Goal: Task Accomplishment & Management: Complete application form

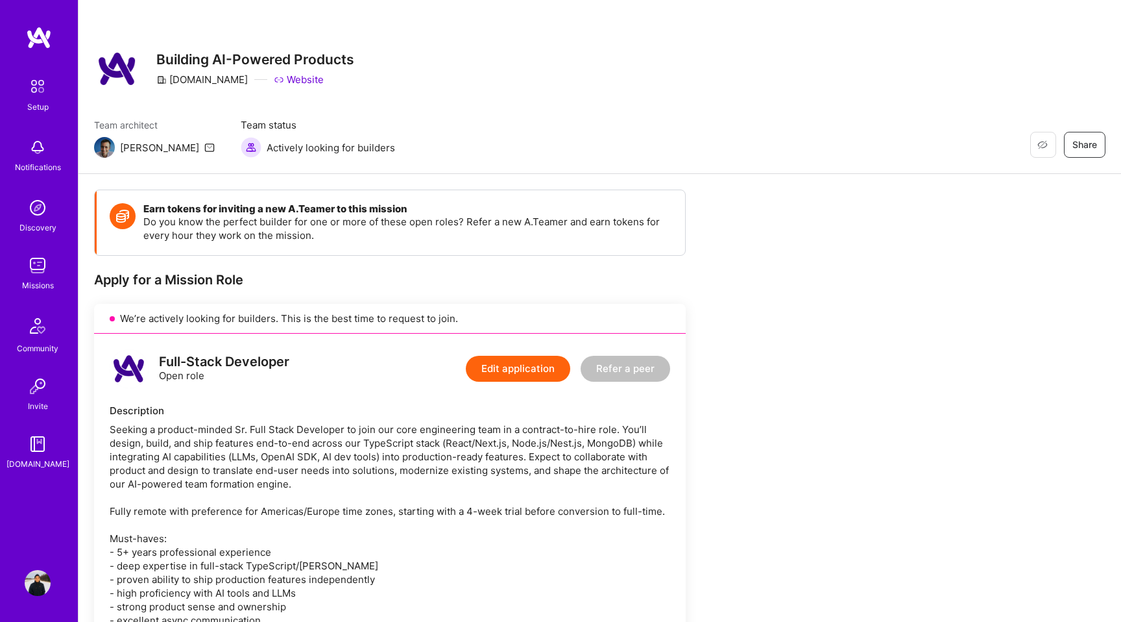
click at [46, 32] on img at bounding box center [39, 37] width 26 height 23
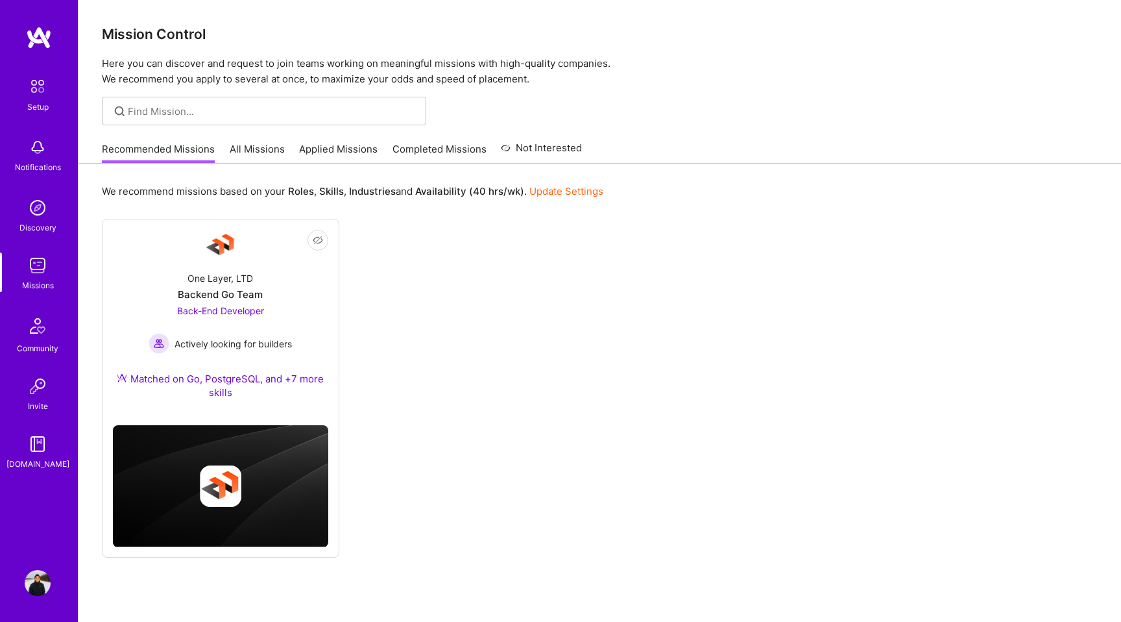
click at [256, 147] on link "All Missions" at bounding box center [257, 152] width 55 height 21
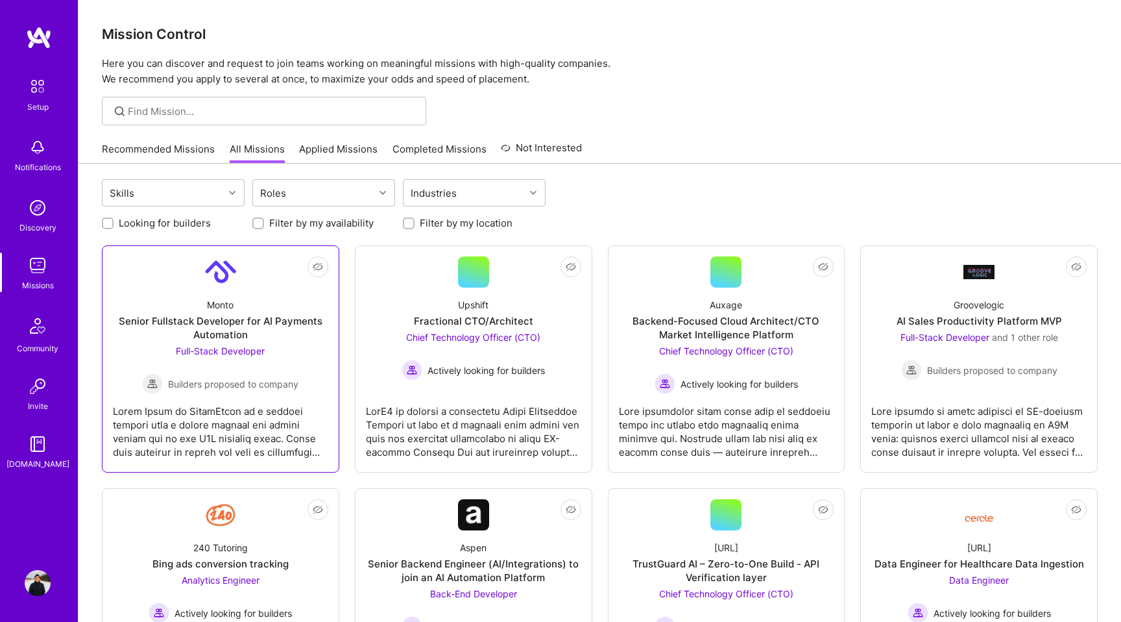
click at [254, 306] on div "Monto Senior Fullstack Developer for AI Payments Automation Full-Stack Develope…" at bounding box center [220, 340] width 215 height 106
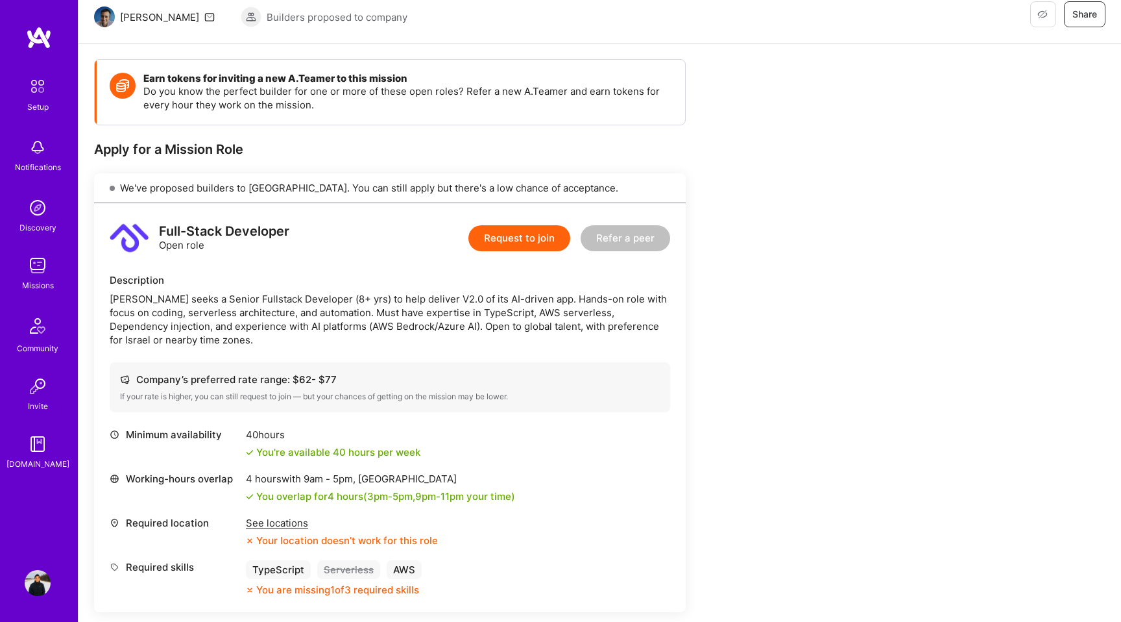
scroll to position [132, 0]
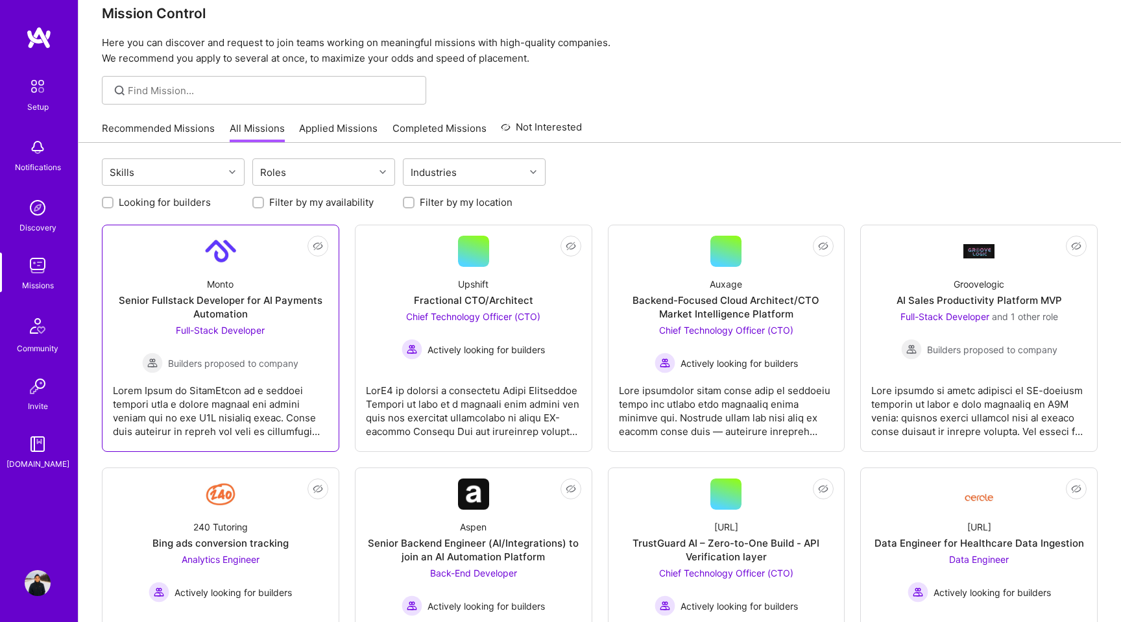
scroll to position [29, 0]
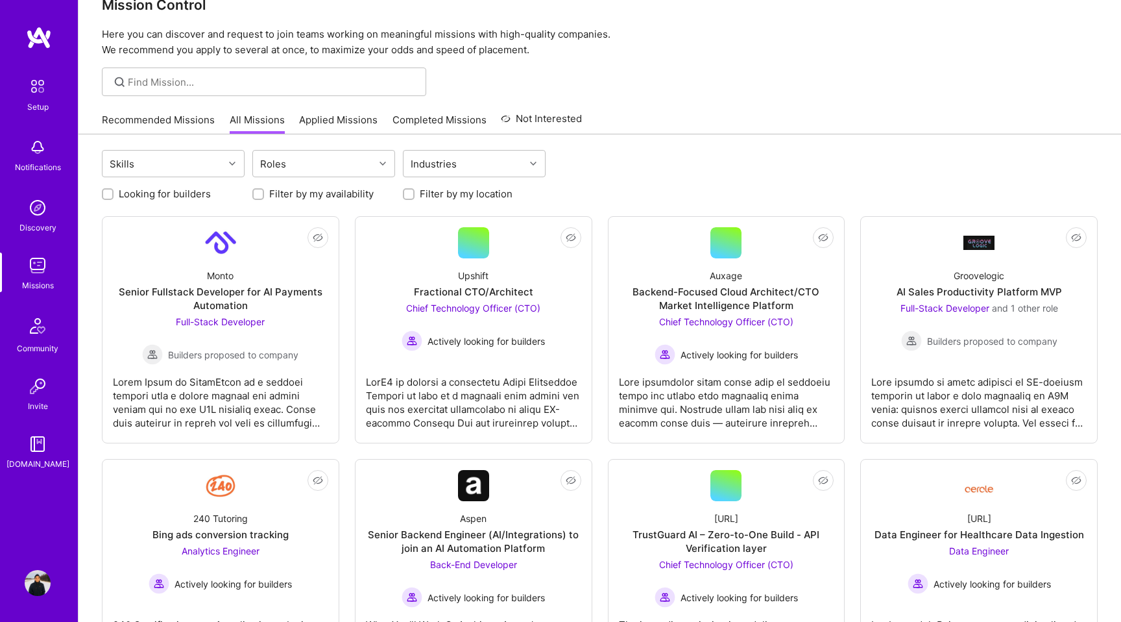
click at [320, 125] on link "Applied Missions" at bounding box center [338, 123] width 79 height 21
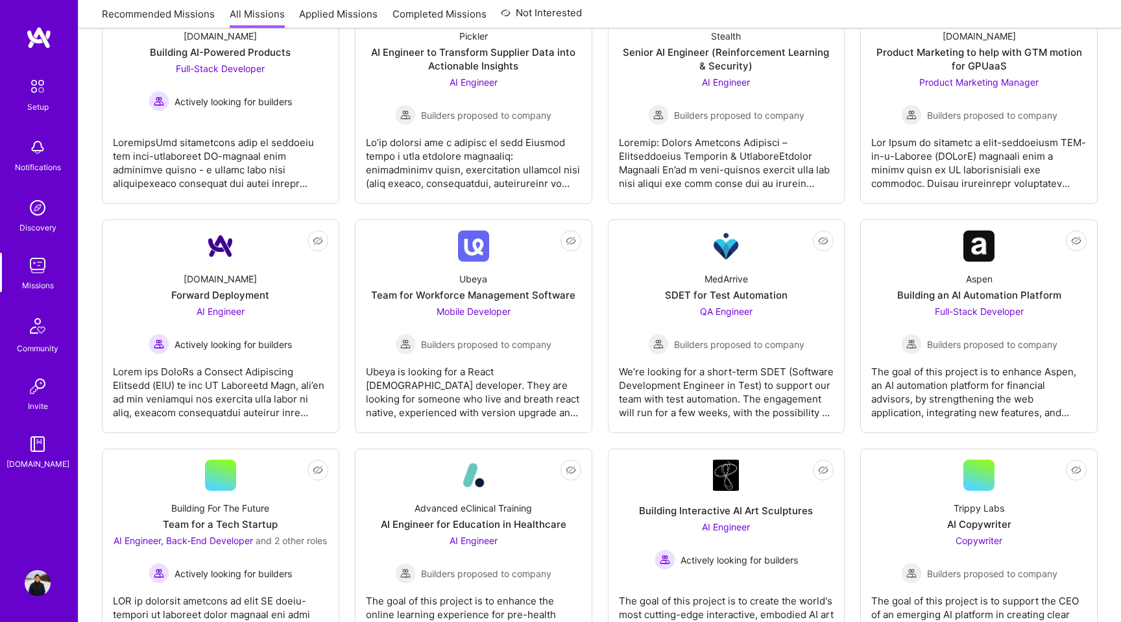
scroll to position [759, 0]
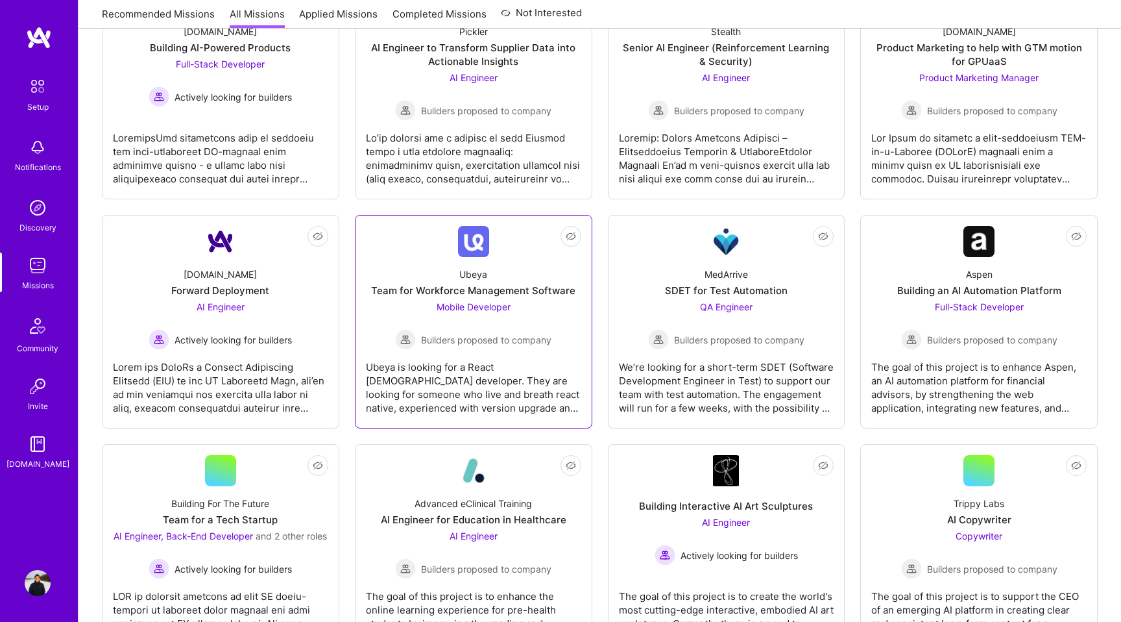
click at [557, 306] on div "Ubeya Team for Workforce Management Software Mobile Developer Builders proposed…" at bounding box center [473, 303] width 215 height 93
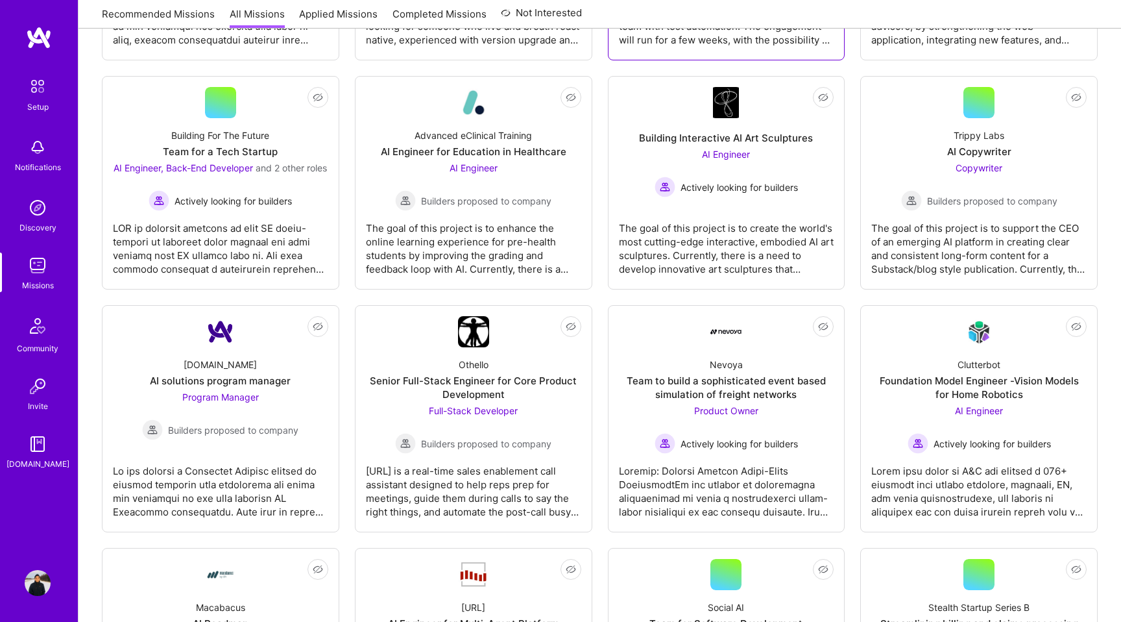
scroll to position [1128, 0]
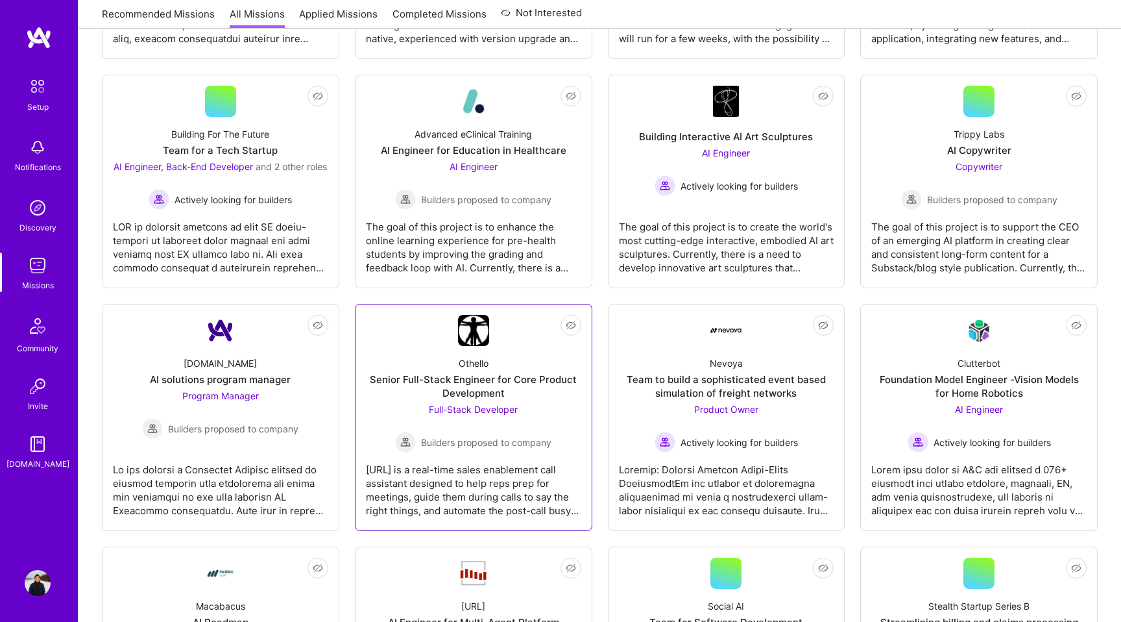
click at [534, 400] on div "Senior Full-Stack Engineer for Core Product Development" at bounding box center [473, 385] width 215 height 27
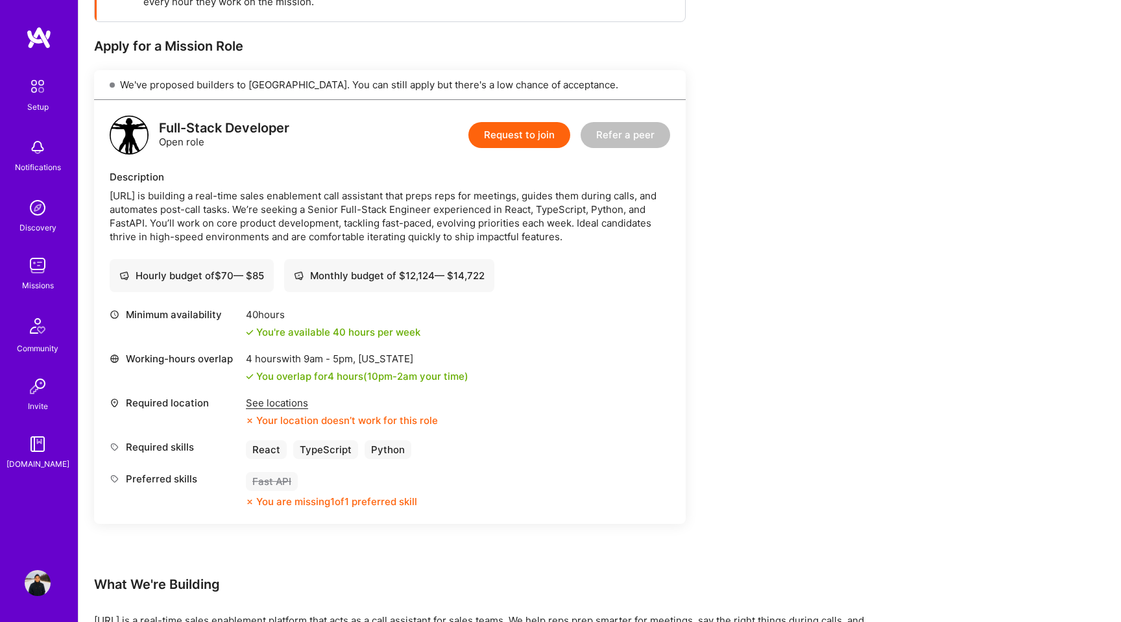
scroll to position [271, 0]
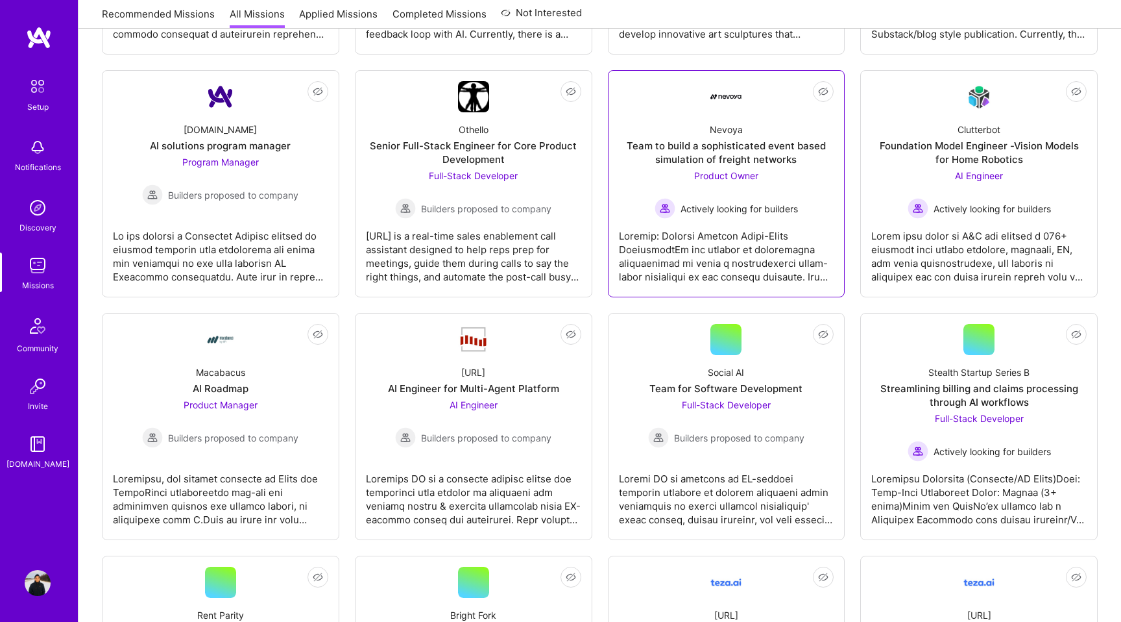
scroll to position [1501, 0]
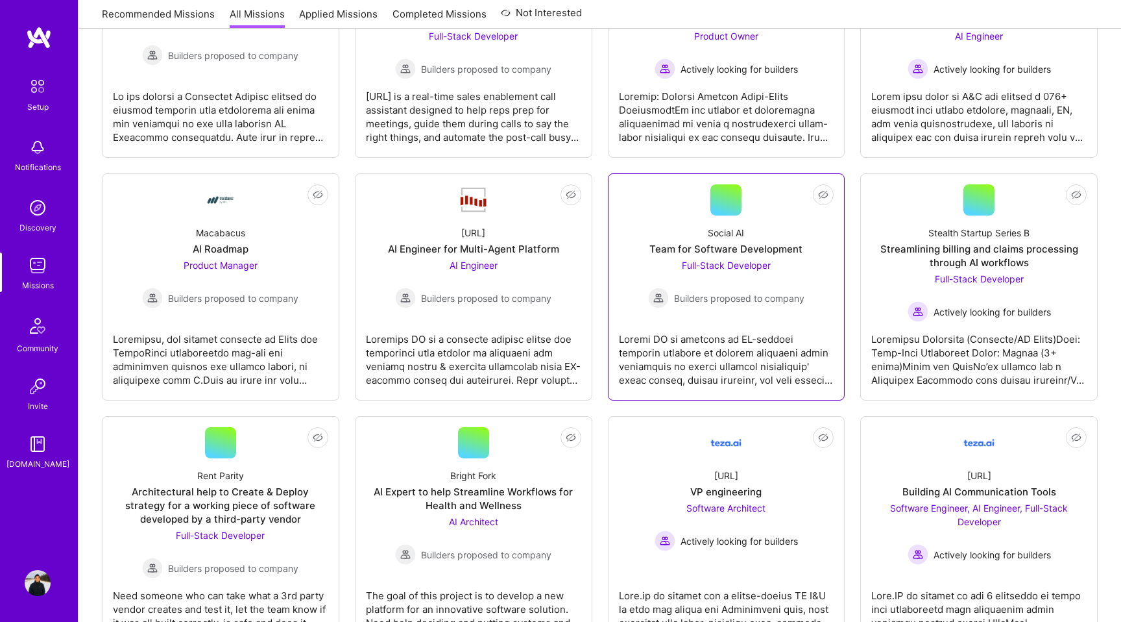
click at [761, 331] on link "Not Interested Social AI Team for Software Development Full-Stack Developer Bui…" at bounding box center [726, 286] width 215 height 205
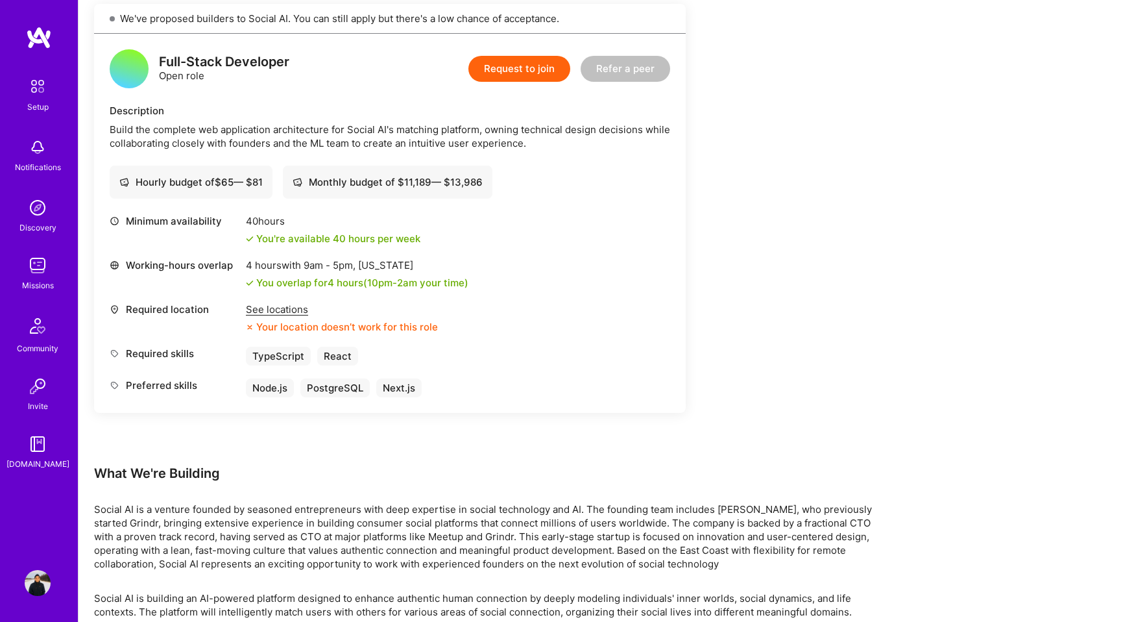
scroll to position [300, 0]
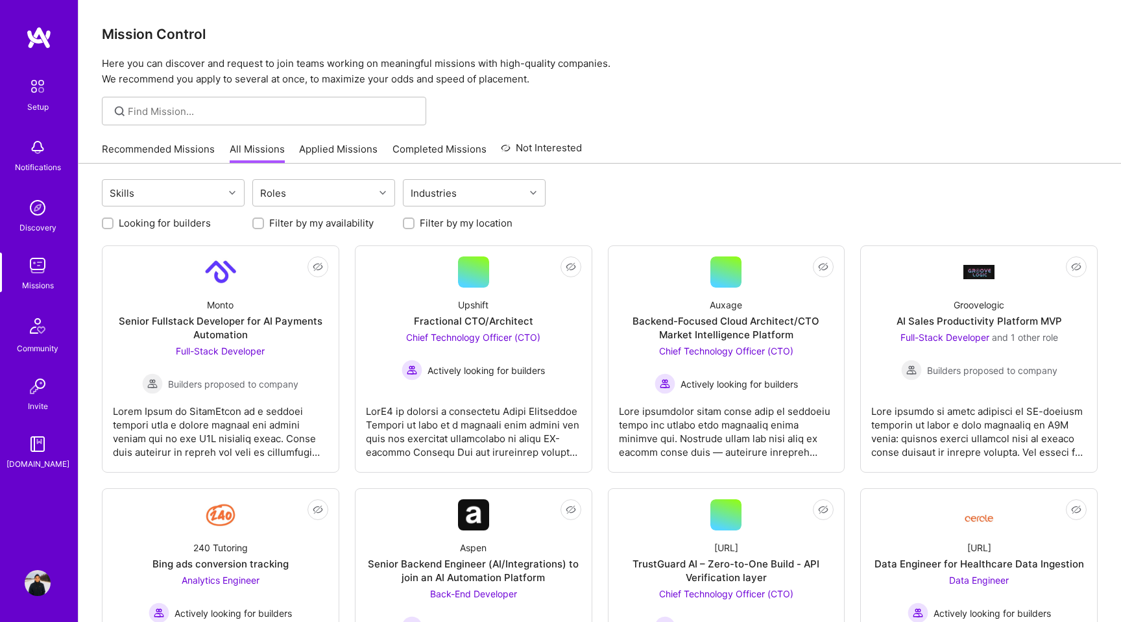
click at [408, 221] on input "Filter by my location" at bounding box center [410, 223] width 9 height 9
checkbox input "true"
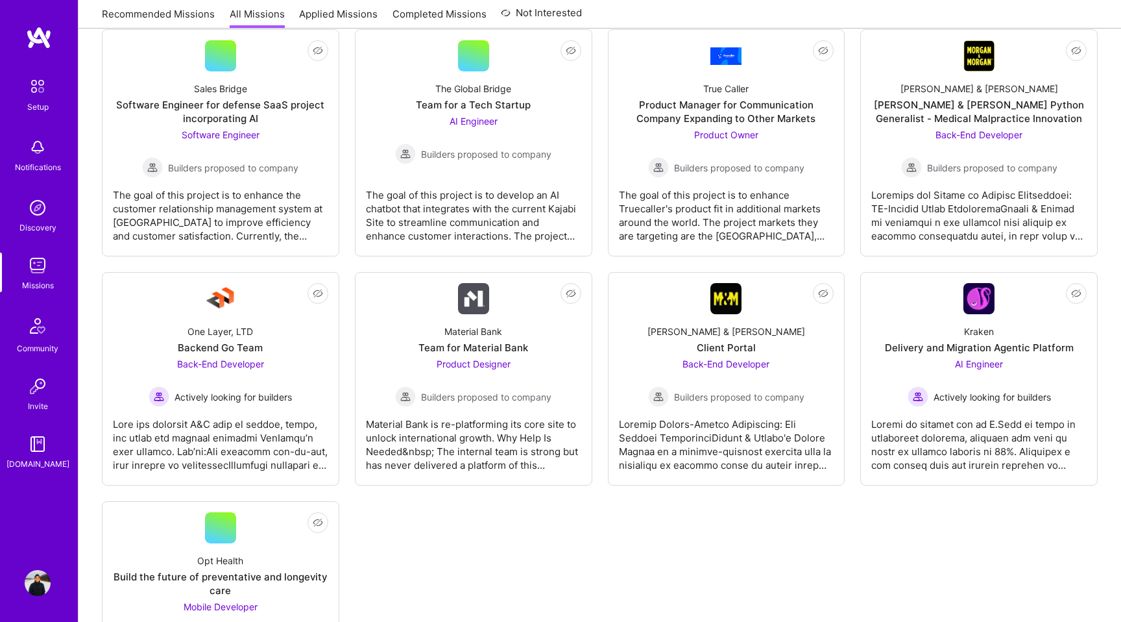
scroll to position [1581, 0]
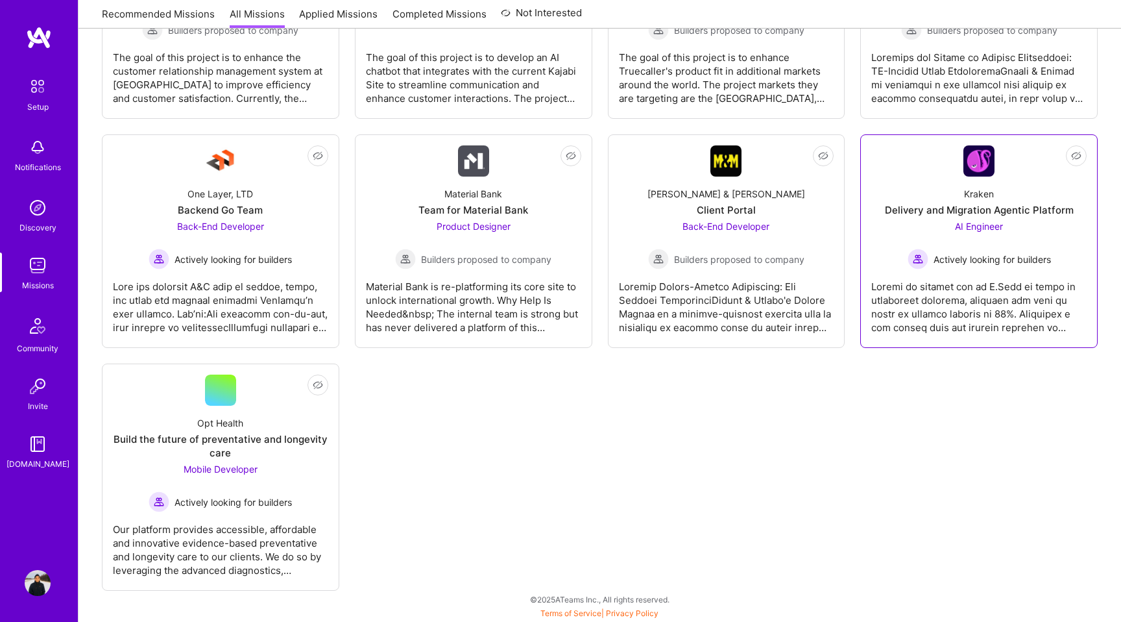
click at [1041, 236] on div "AI Engineer Actively looking for builders" at bounding box center [979, 244] width 143 height 50
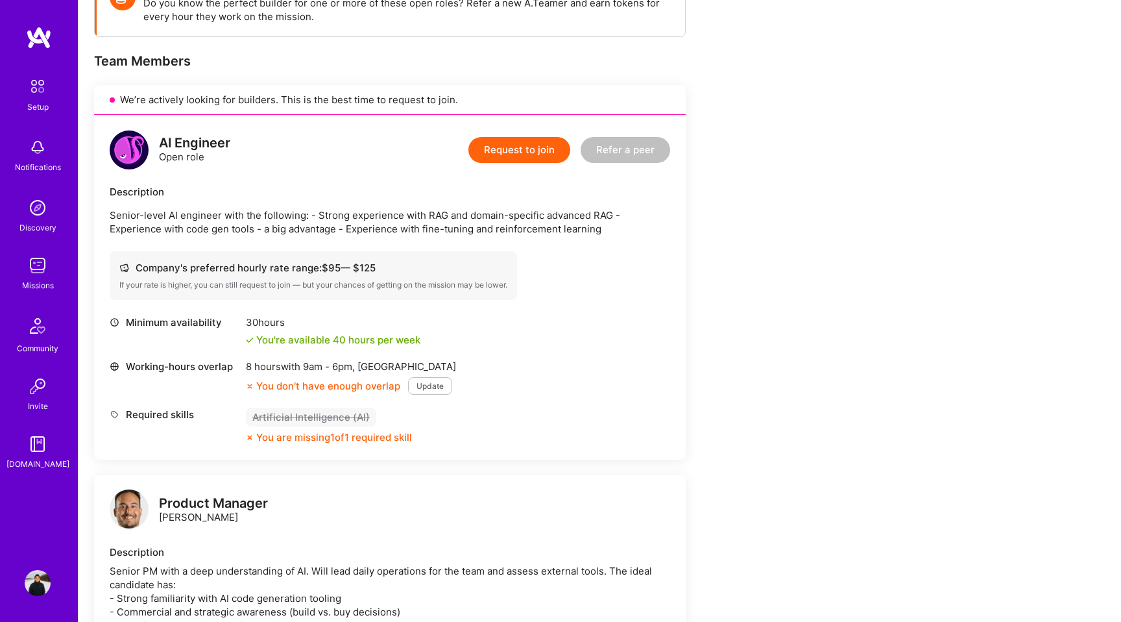
scroll to position [223, 0]
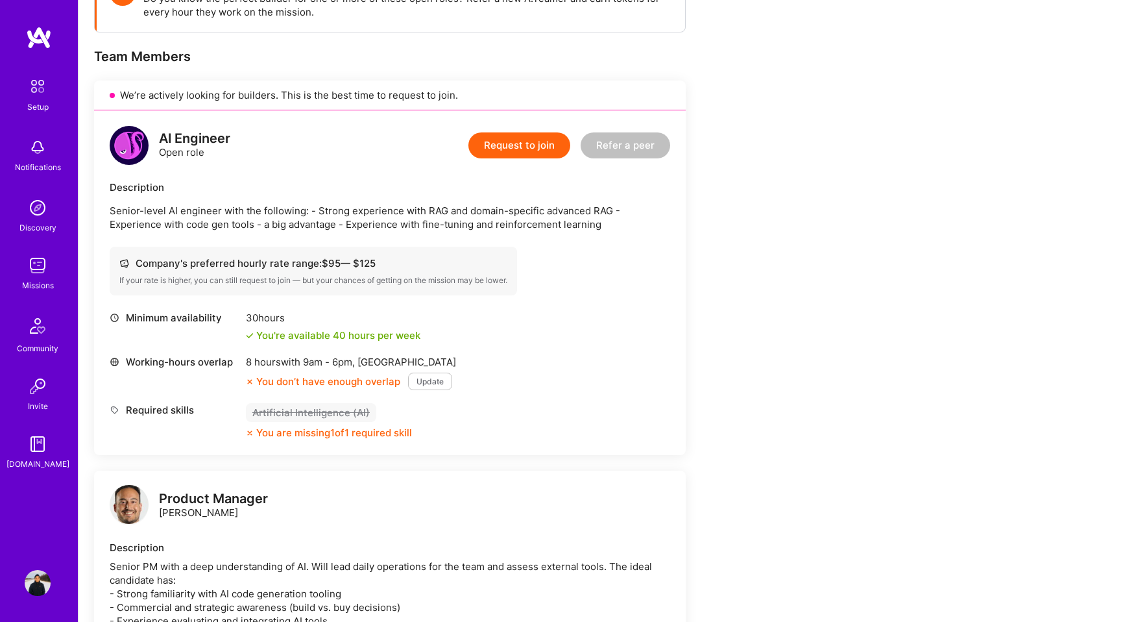
click at [433, 380] on button "Update" at bounding box center [430, 381] width 44 height 18
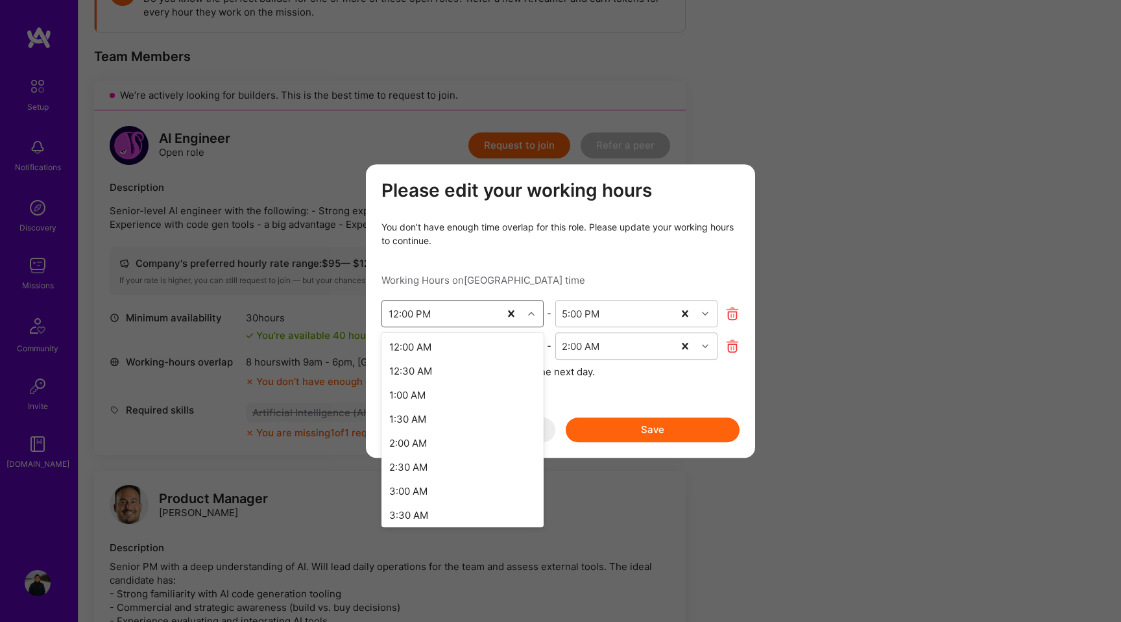
click at [530, 312] on icon "modal" at bounding box center [531, 313] width 6 height 6
click at [433, 439] on div "1:00 PM" at bounding box center [463, 438] width 162 height 24
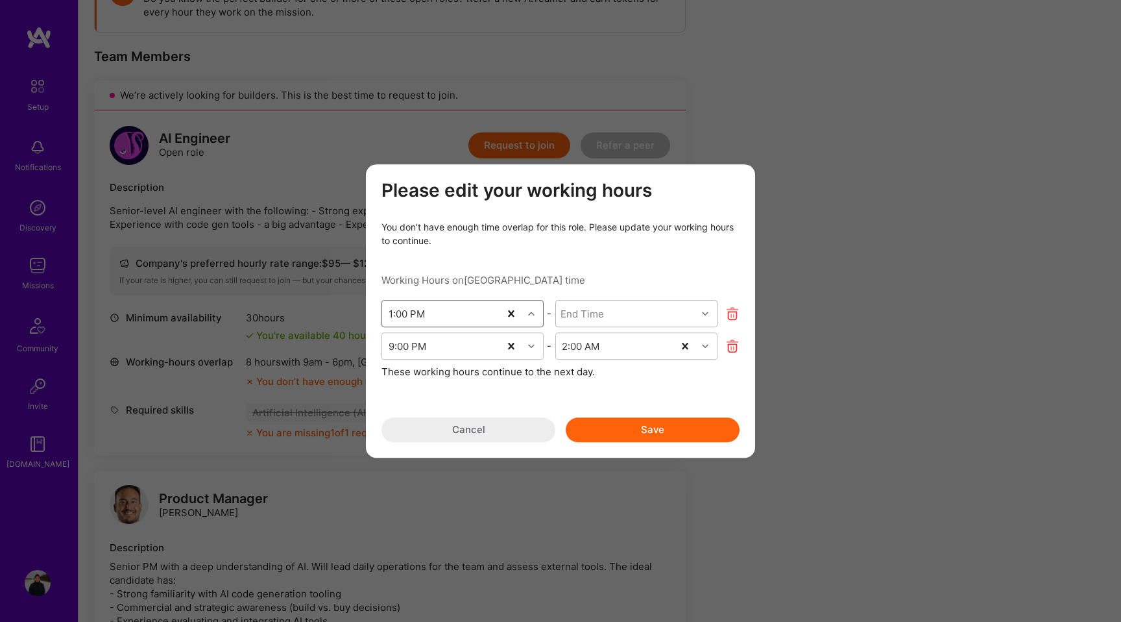
click at [709, 311] on div "modal" at bounding box center [707, 313] width 20 height 17
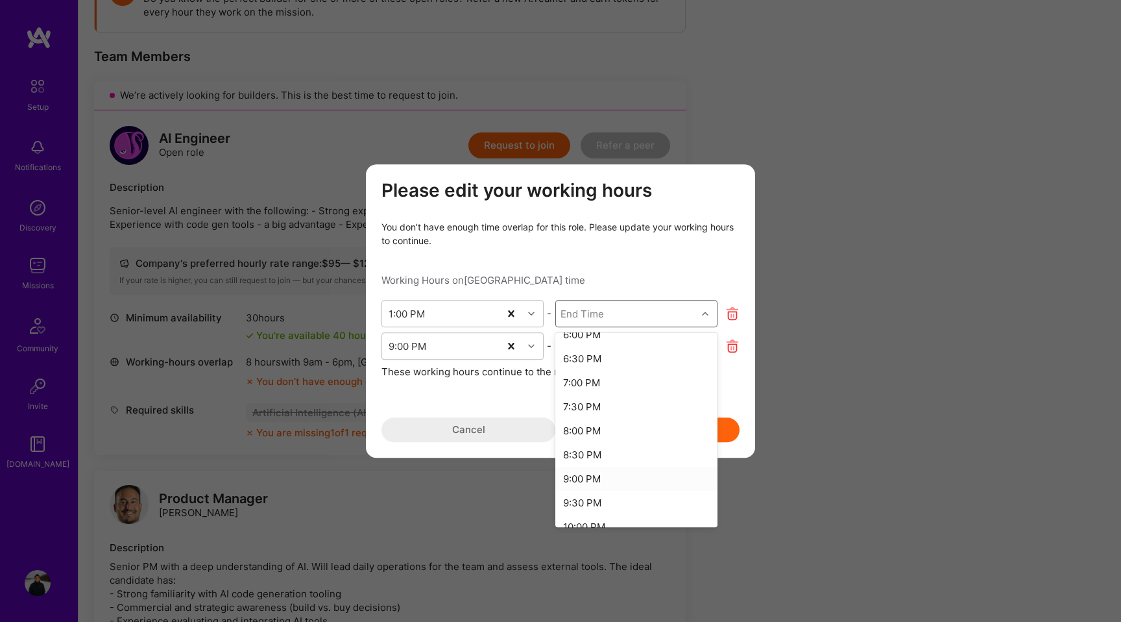
scroll to position [267, 0]
click at [603, 504] on div "10:00 PM" at bounding box center [636, 512] width 162 height 24
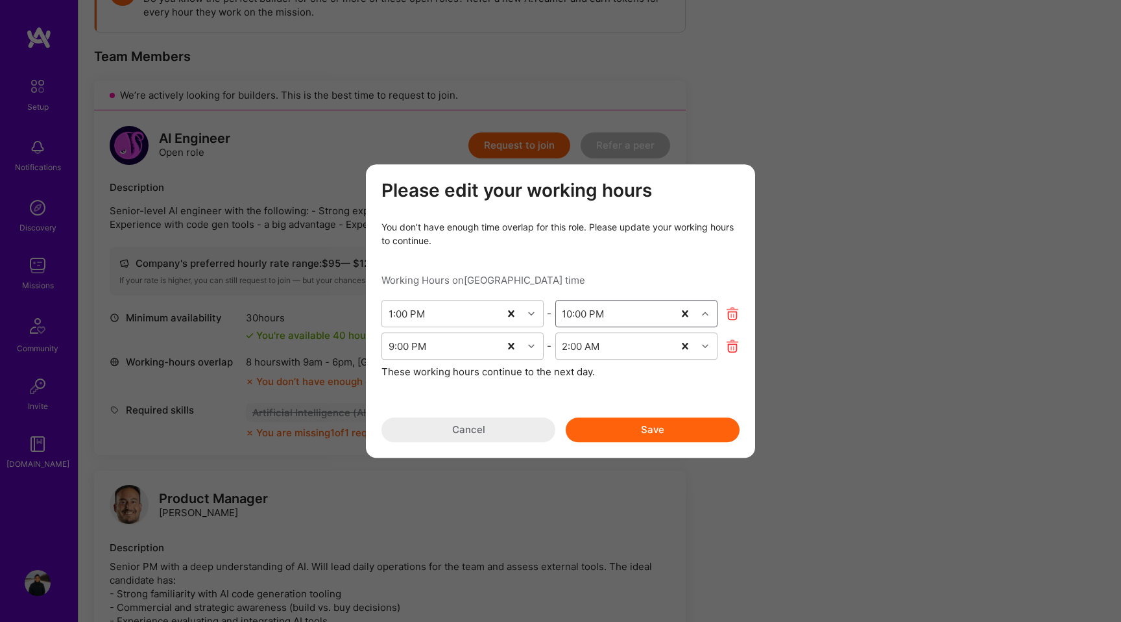
click at [733, 344] on icon "modal" at bounding box center [732, 346] width 15 height 15
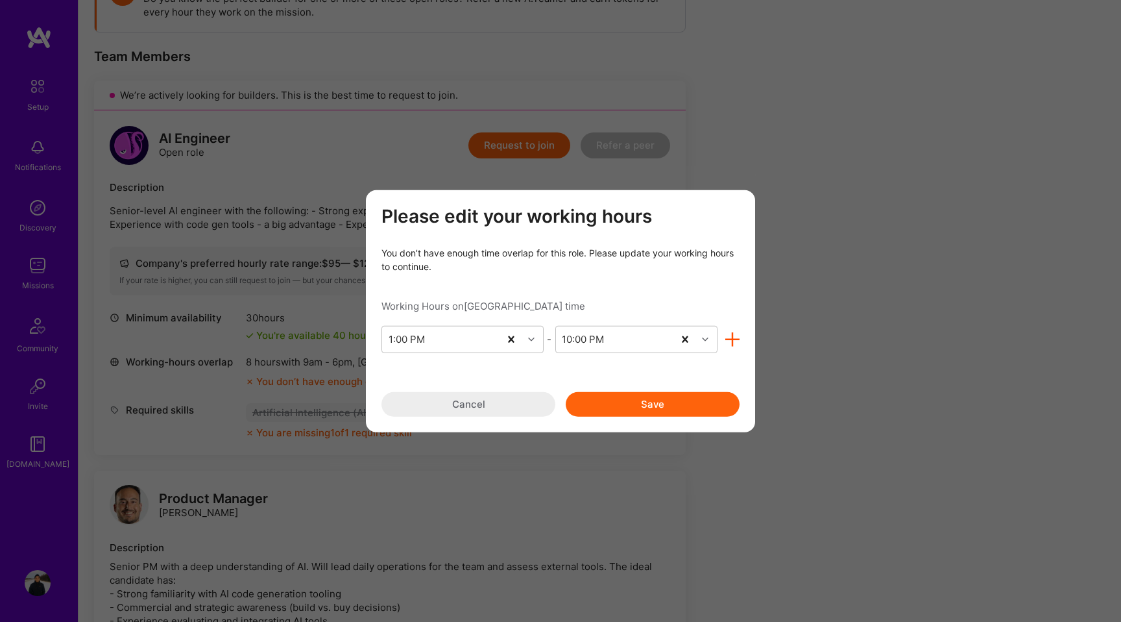
click at [661, 405] on button "Save" at bounding box center [653, 403] width 174 height 25
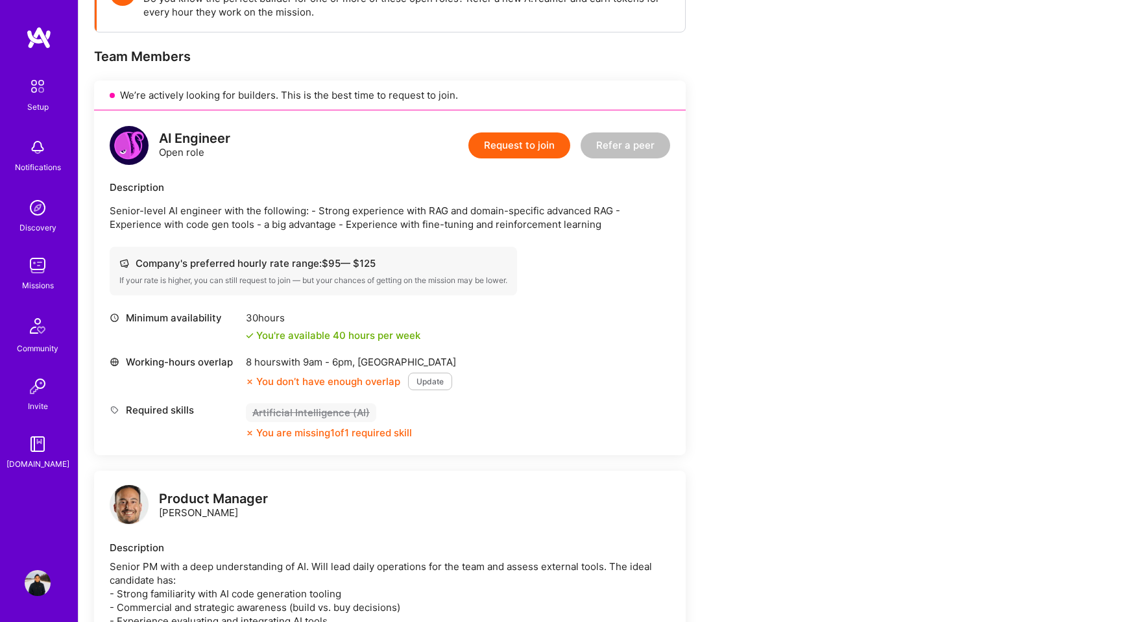
click at [435, 382] on button "Update" at bounding box center [430, 381] width 44 height 18
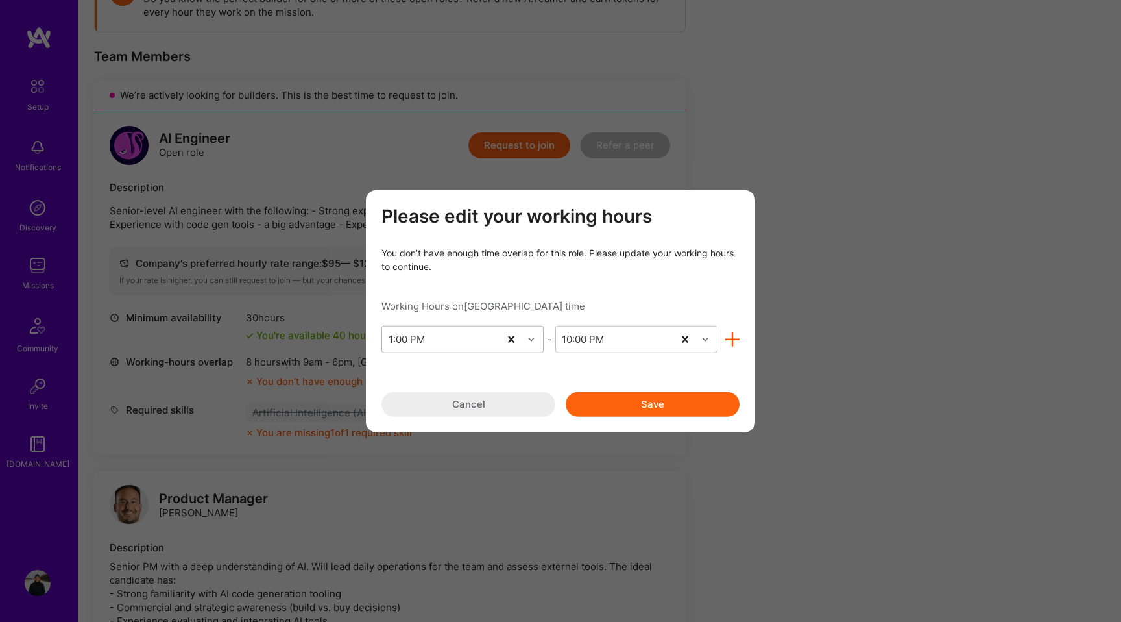
click at [527, 341] on div "modal" at bounding box center [533, 338] width 20 height 17
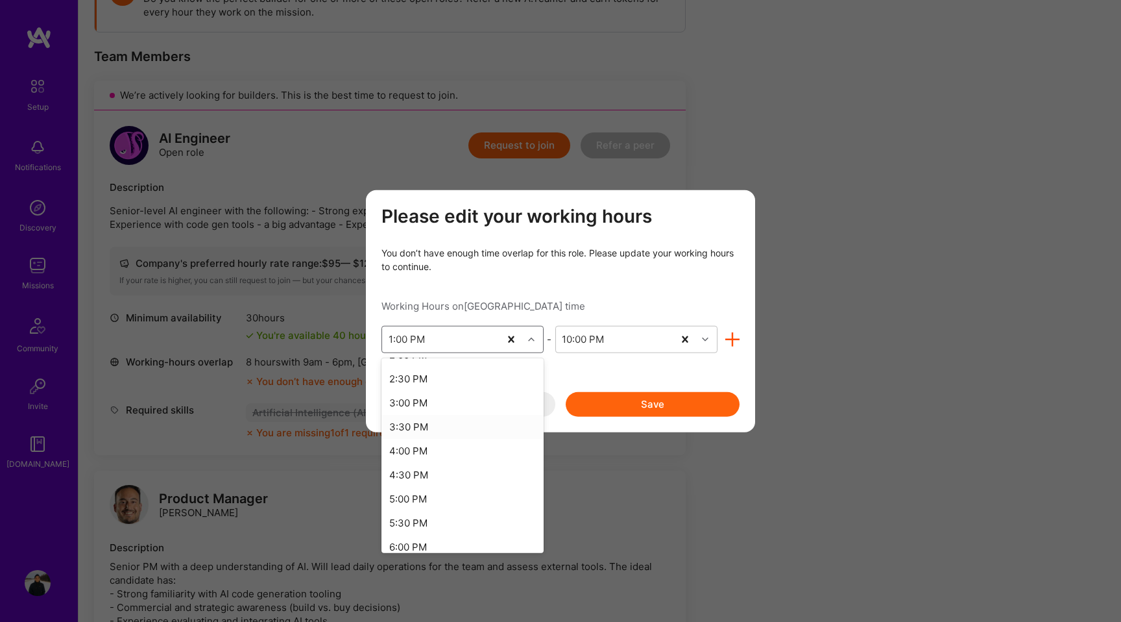
scroll to position [692, 0]
click at [425, 500] on div "5:00 PM" at bounding box center [463, 497] width 162 height 24
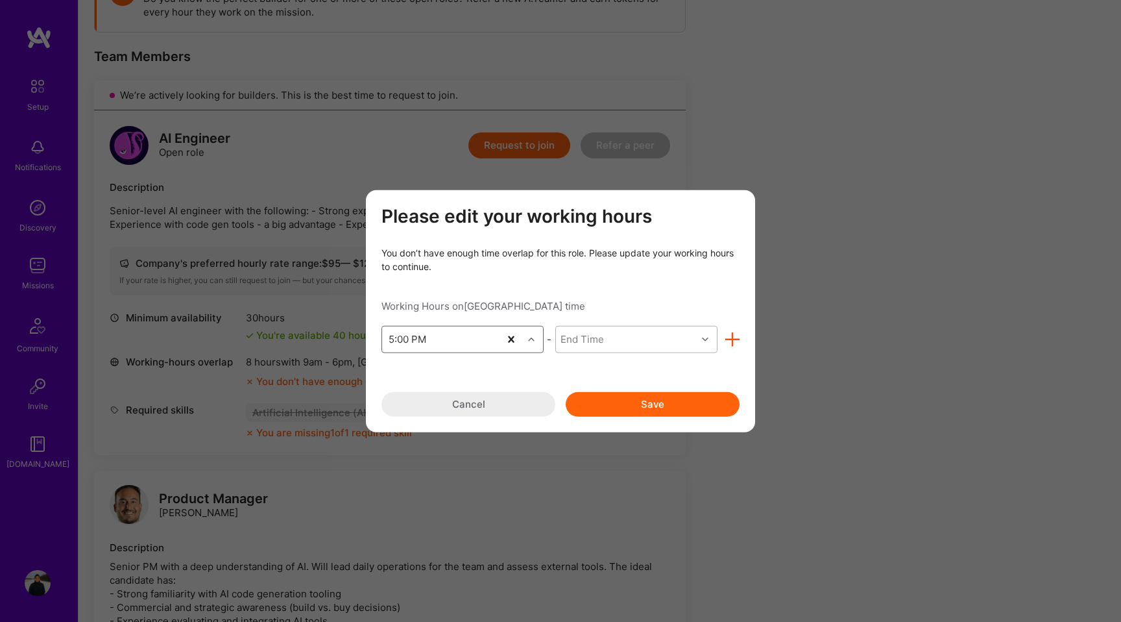
click at [705, 339] on icon "modal" at bounding box center [705, 338] width 6 height 6
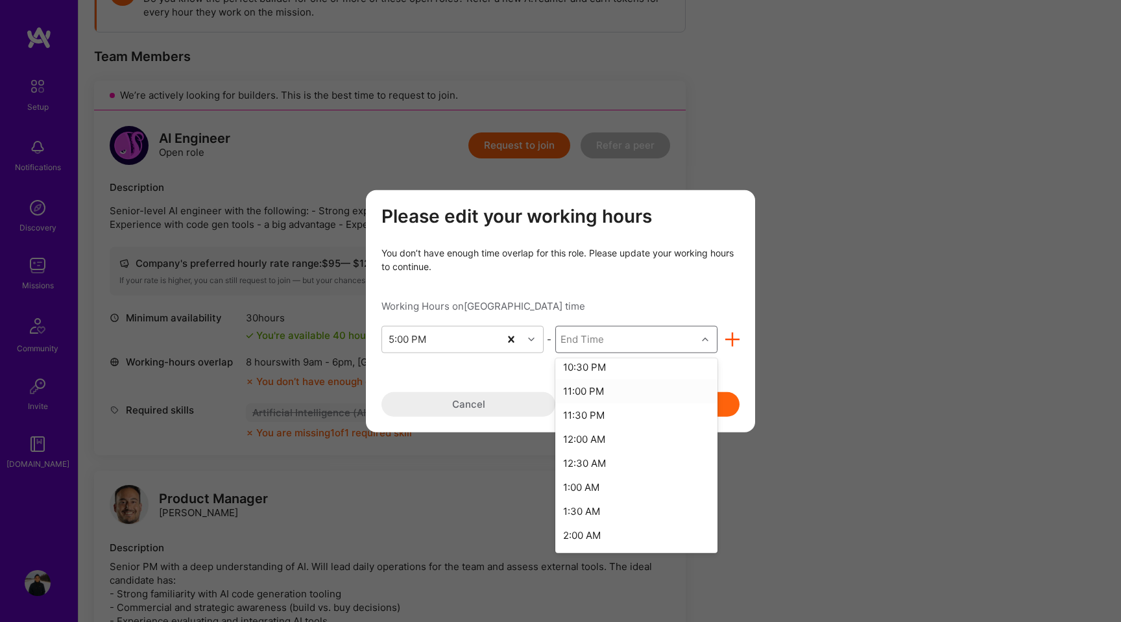
scroll to position [271, 0]
click at [599, 489] on div "1:00 AM" at bounding box center [636, 486] width 162 height 24
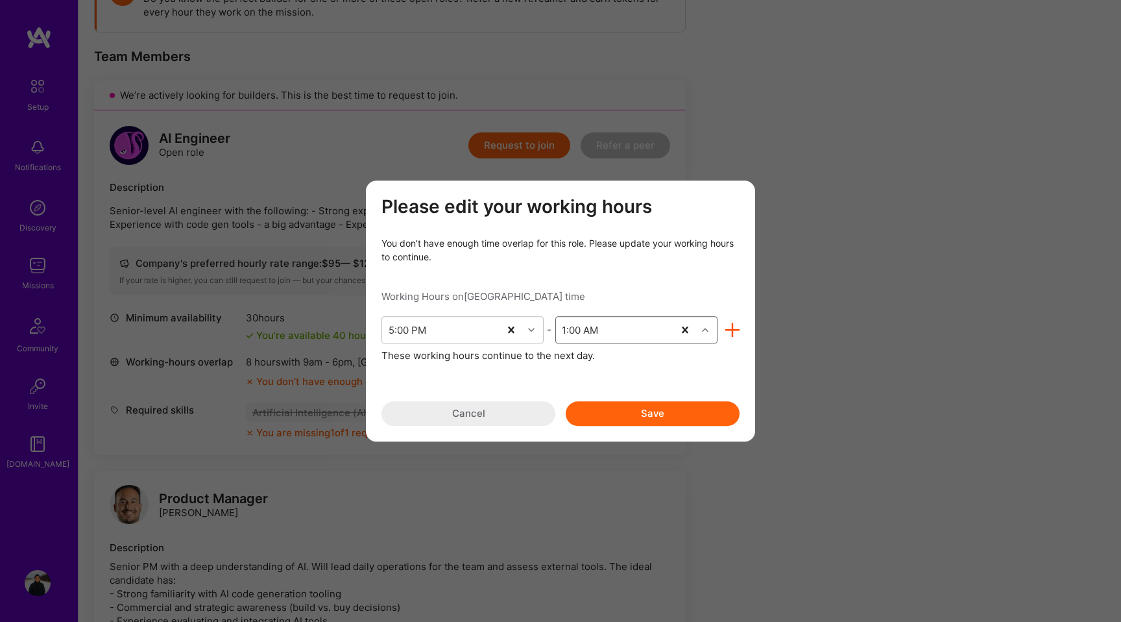
click at [704, 329] on icon "modal" at bounding box center [705, 329] width 6 height 6
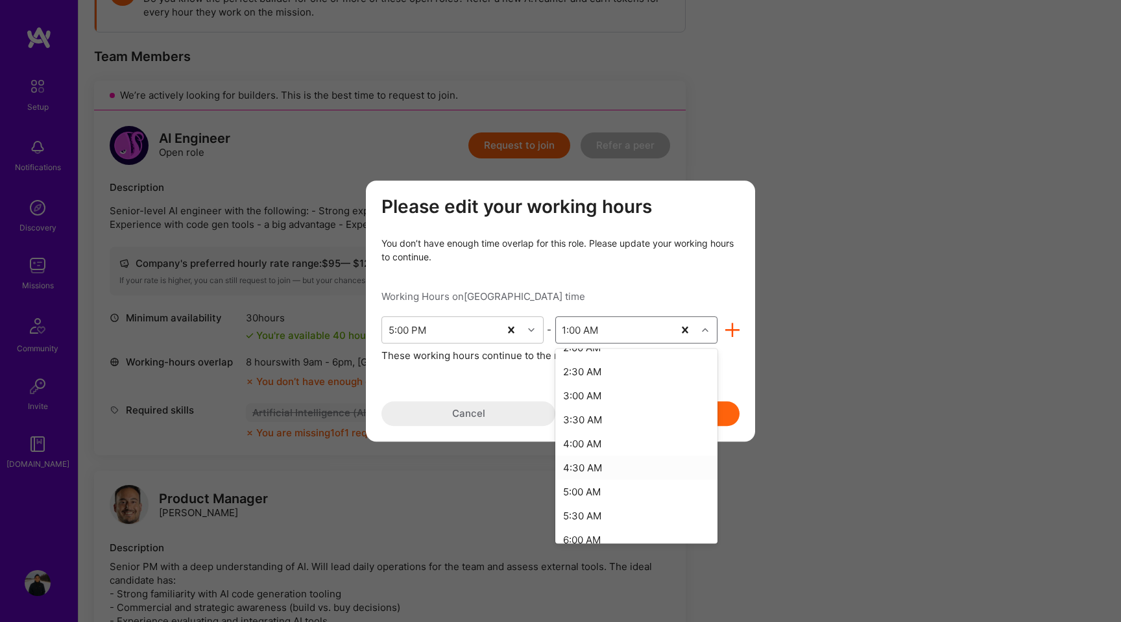
scroll to position [369, 0]
click at [600, 422] on div "2:00 AM" at bounding box center [636, 426] width 162 height 24
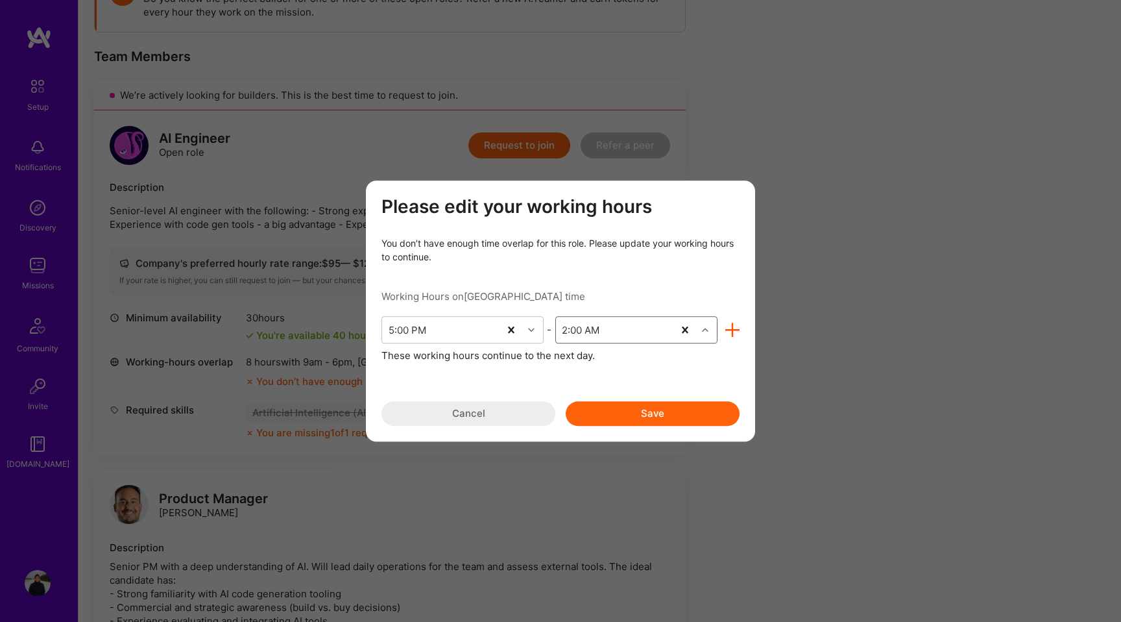
click at [653, 414] on button "Save" at bounding box center [653, 413] width 174 height 25
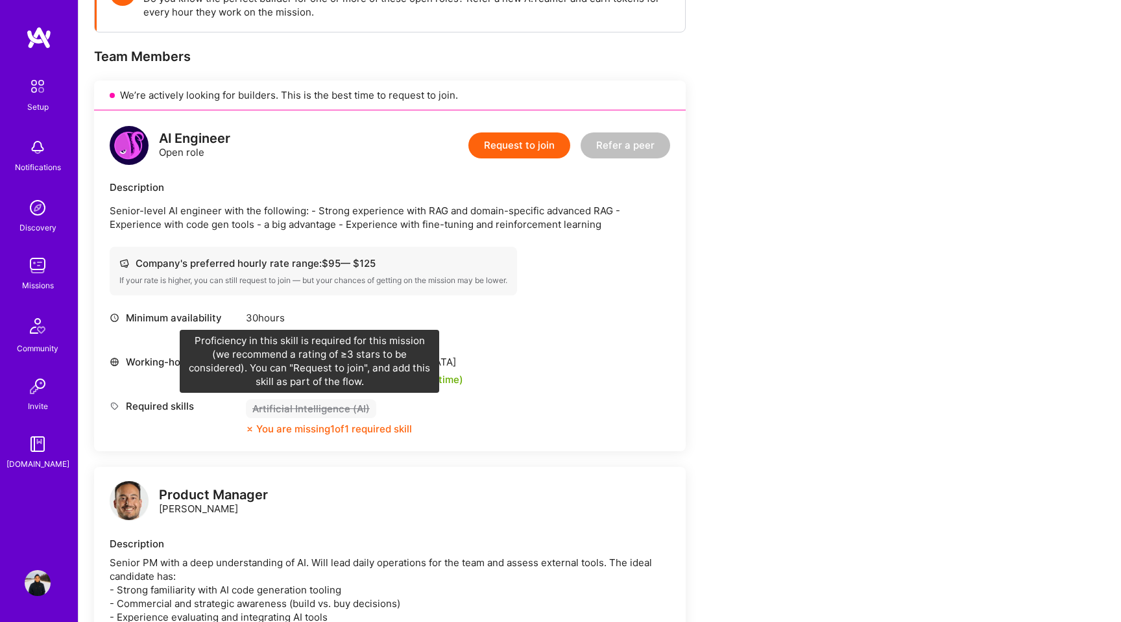
click at [342, 404] on div "Artificial Intelligence (AI)" at bounding box center [311, 408] width 130 height 19
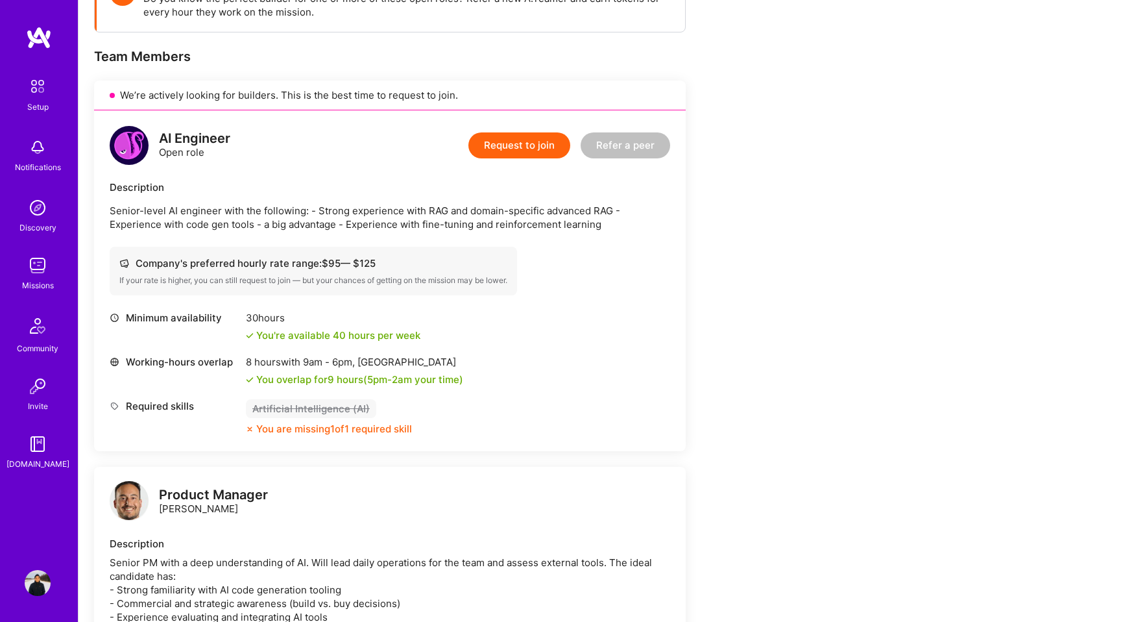
click at [341, 431] on div "You are missing 1 of 1 required skill" at bounding box center [334, 429] width 156 height 14
click at [30, 38] on img at bounding box center [39, 37] width 26 height 23
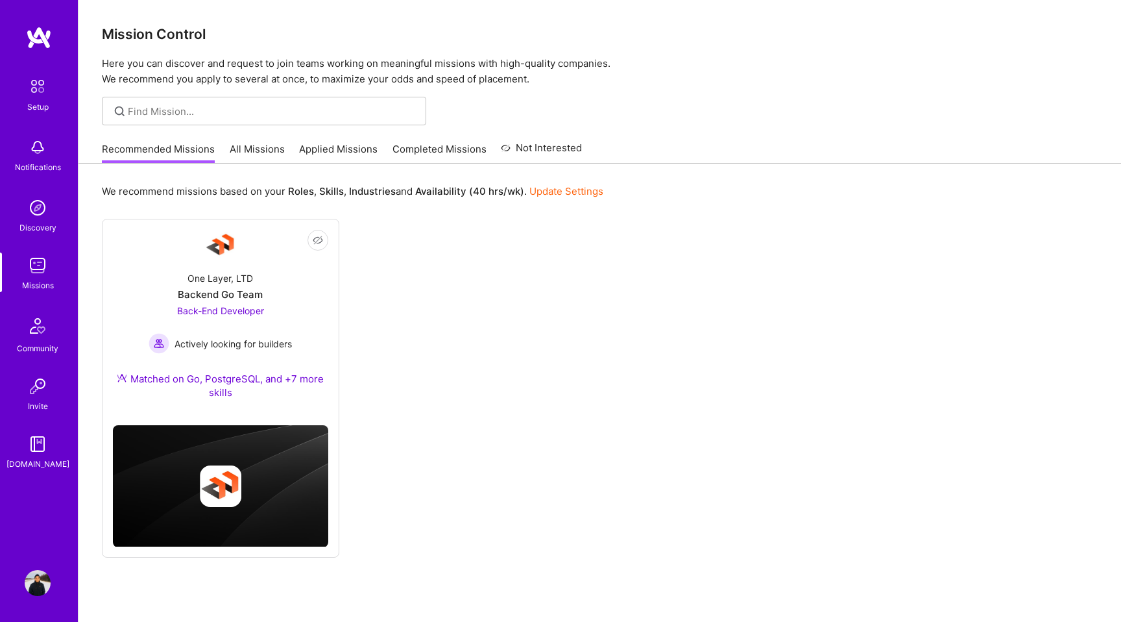
click at [32, 588] on img at bounding box center [38, 583] width 26 height 26
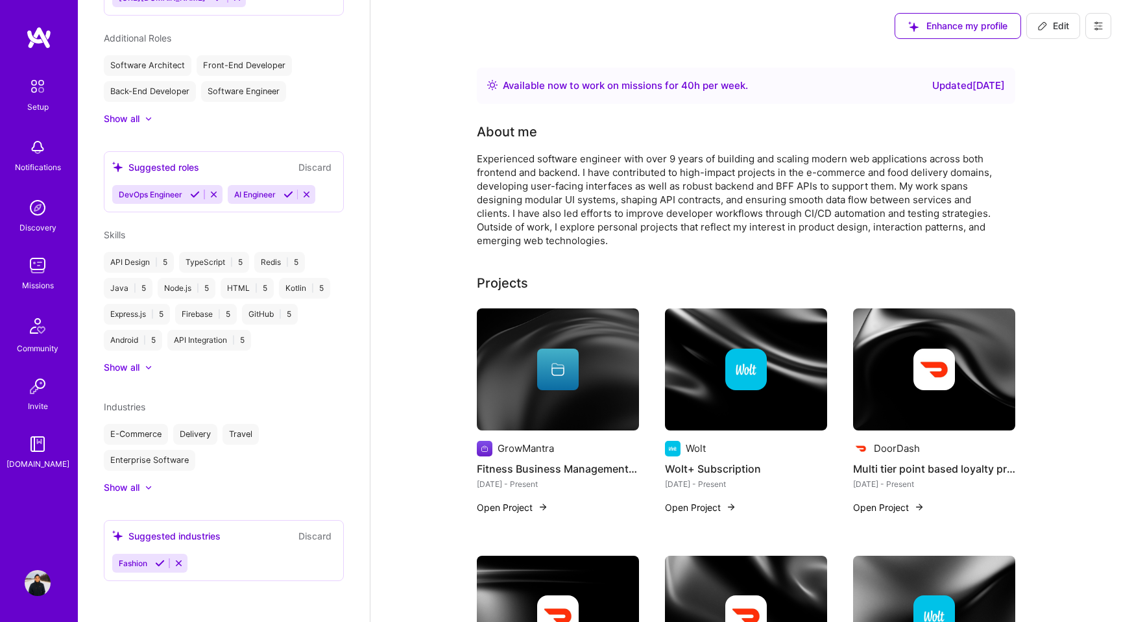
click at [150, 365] on icon at bounding box center [148, 367] width 6 height 4
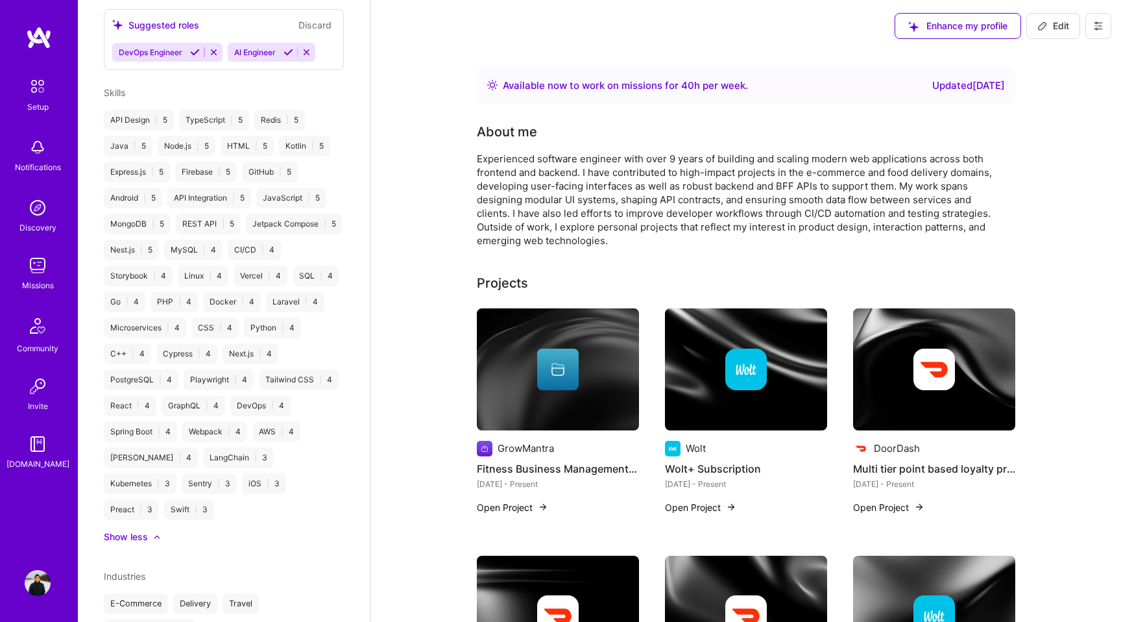
scroll to position [712, 0]
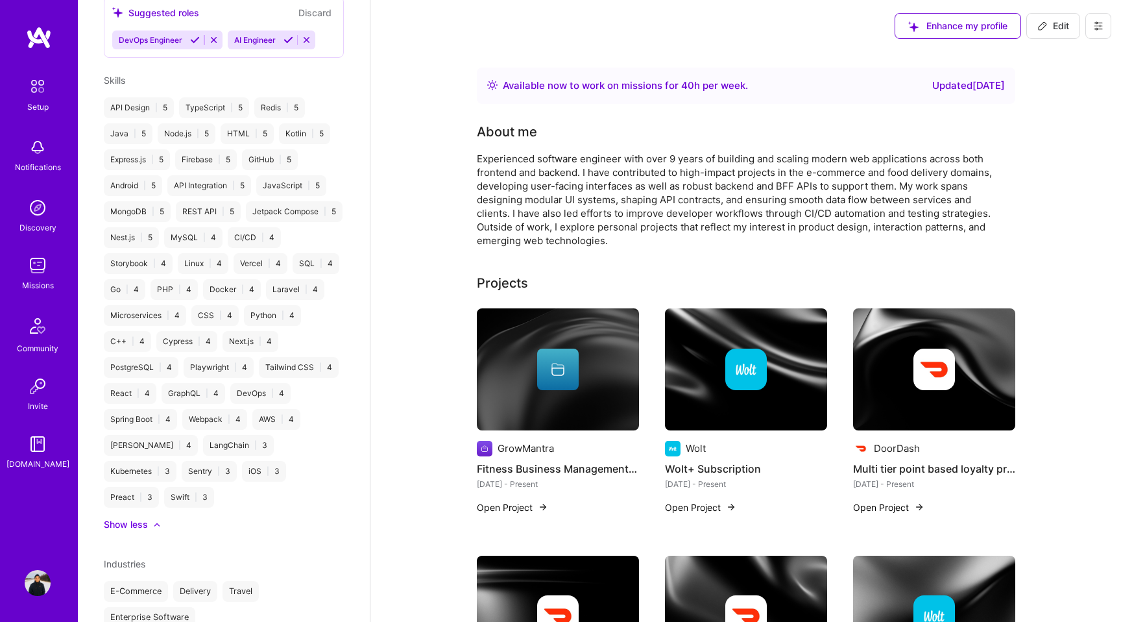
click at [1029, 23] on button "Edit" at bounding box center [1054, 26] width 54 height 26
select select "JP"
select select "Right Now"
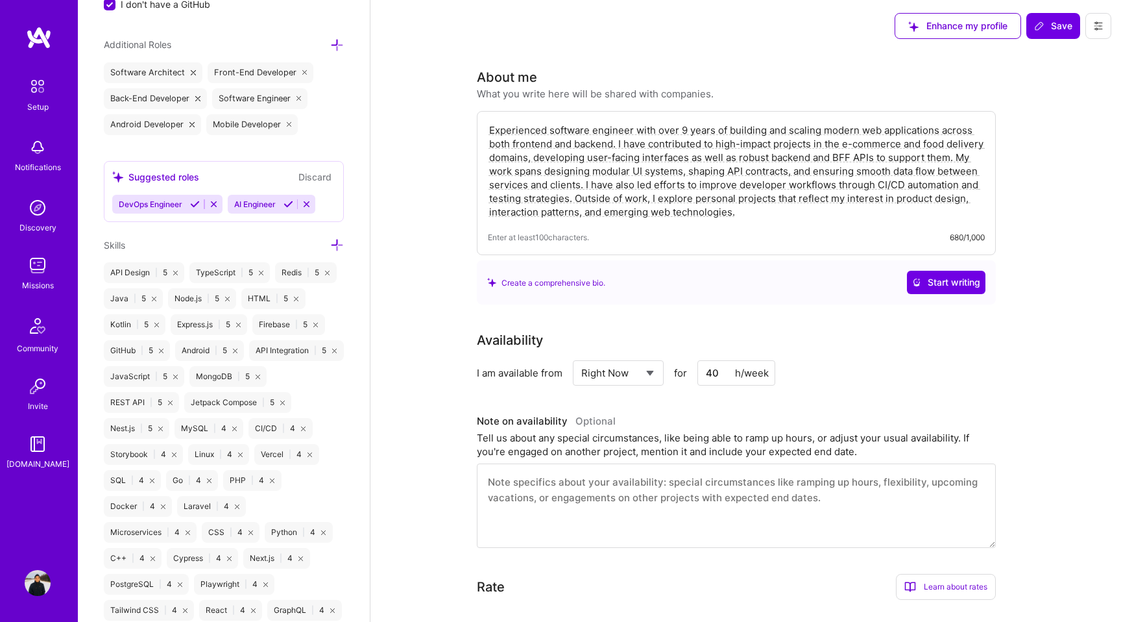
scroll to position [958, 0]
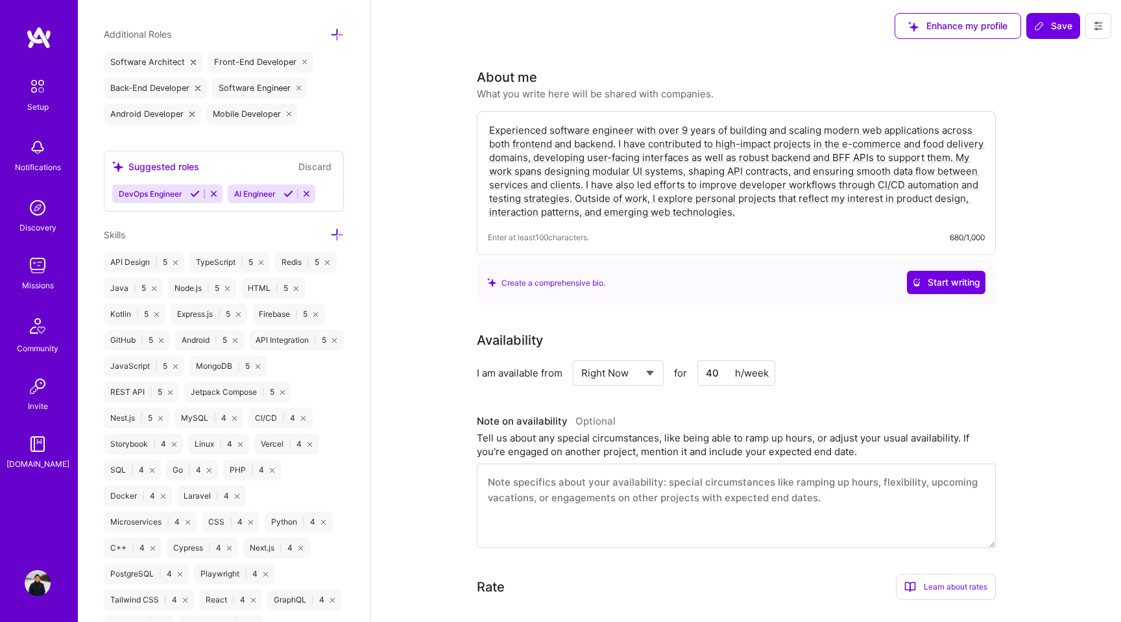
click at [336, 230] on icon at bounding box center [337, 235] width 14 height 14
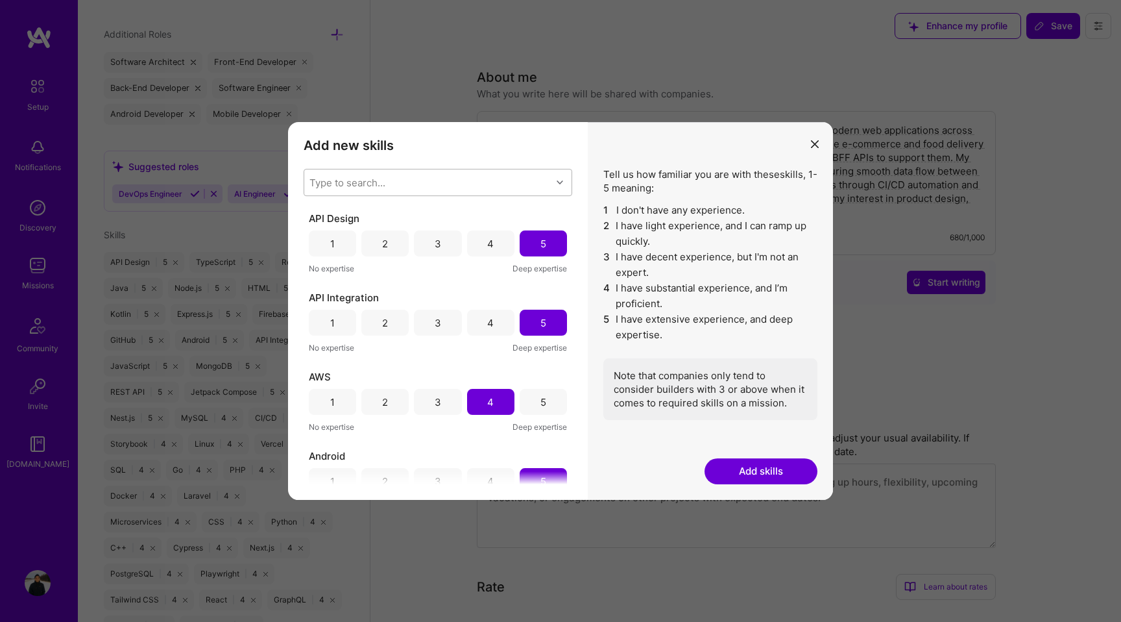
click at [337, 179] on div "Type to search..." at bounding box center [348, 183] width 76 height 14
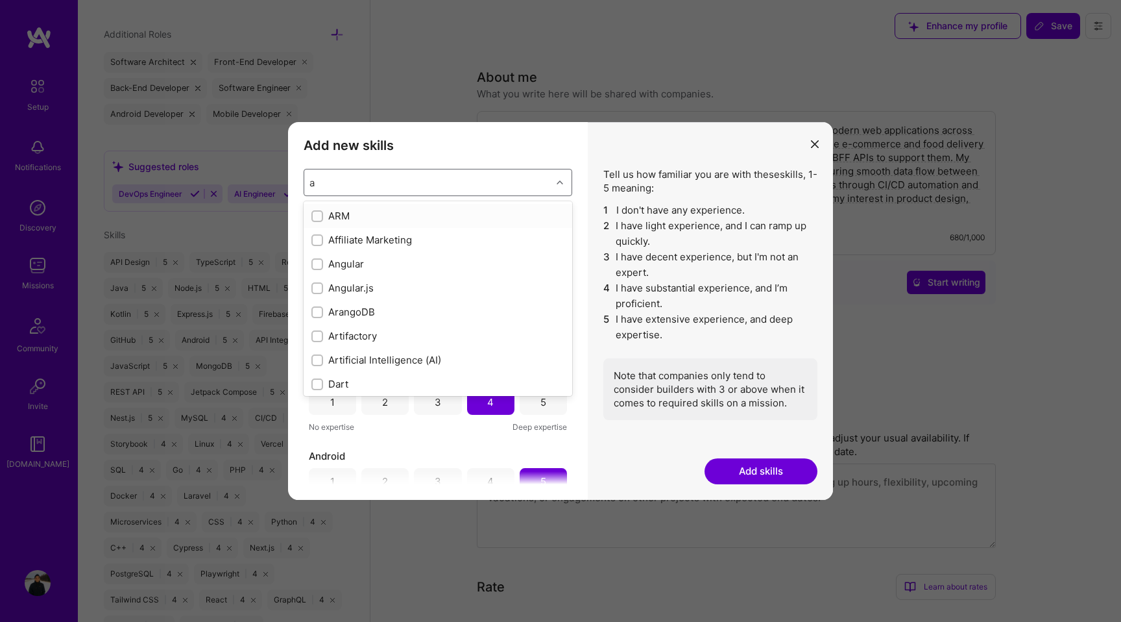
type input "ai"
checkbox input "true"
checkbox input "false"
checkbox input "true"
click at [363, 267] on div "Artificial Intelligence (AI)" at bounding box center [437, 264] width 253 height 14
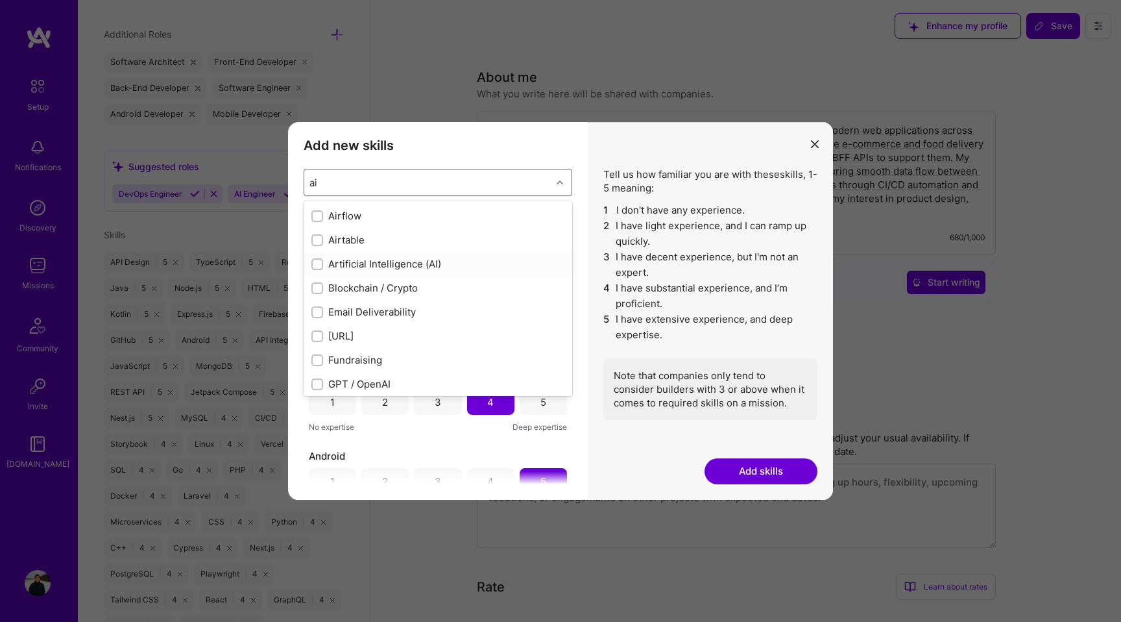
checkbox input "true"
checkbox input "false"
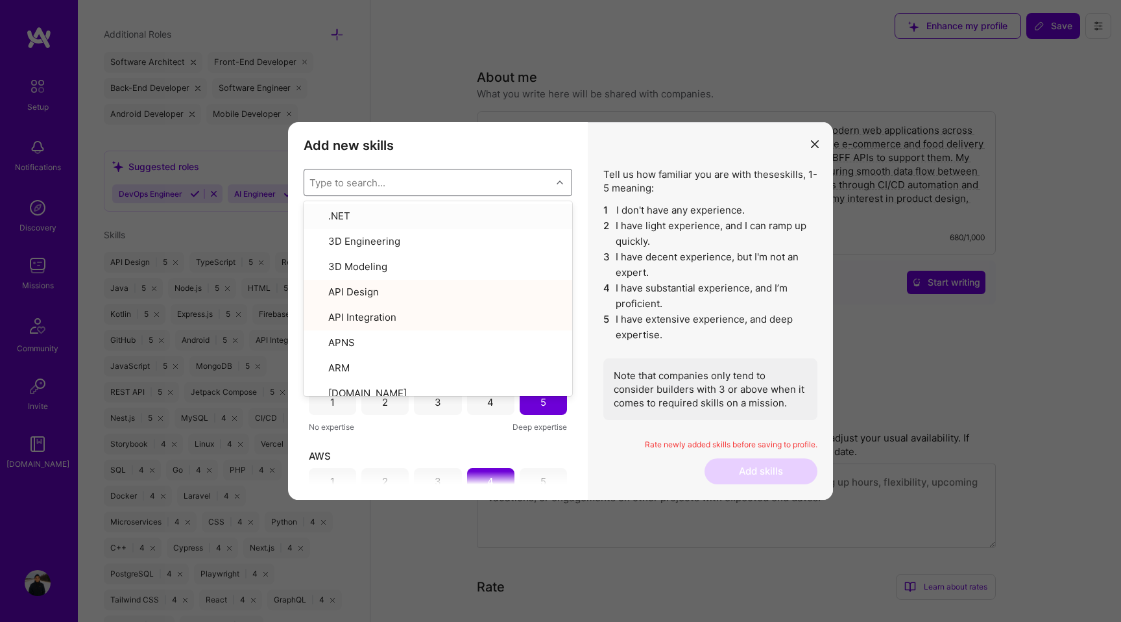
click at [528, 149] on h3 "Add new skills" at bounding box center [438, 146] width 269 height 16
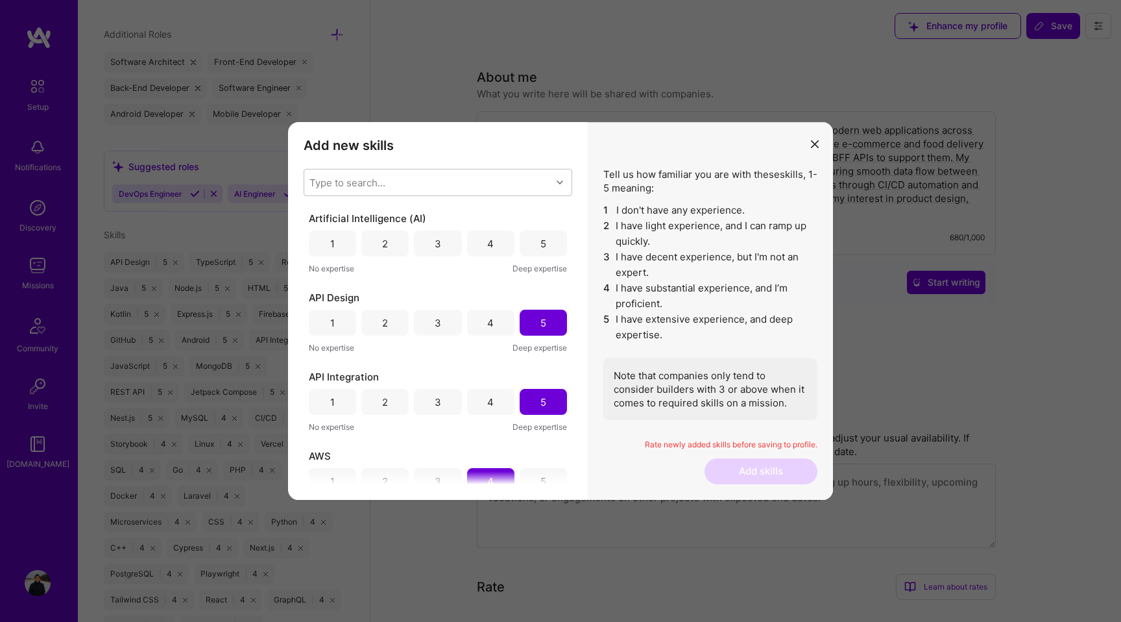
click at [487, 241] on div "4" at bounding box center [490, 244] width 6 height 14
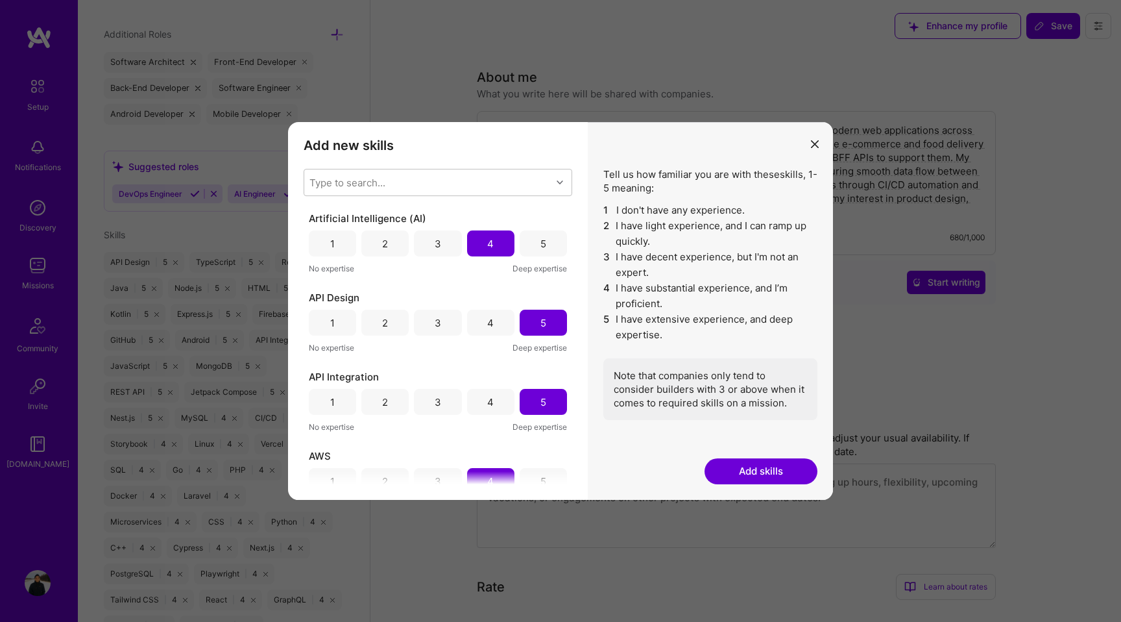
click at [735, 471] on button "Add skills" at bounding box center [761, 471] width 113 height 26
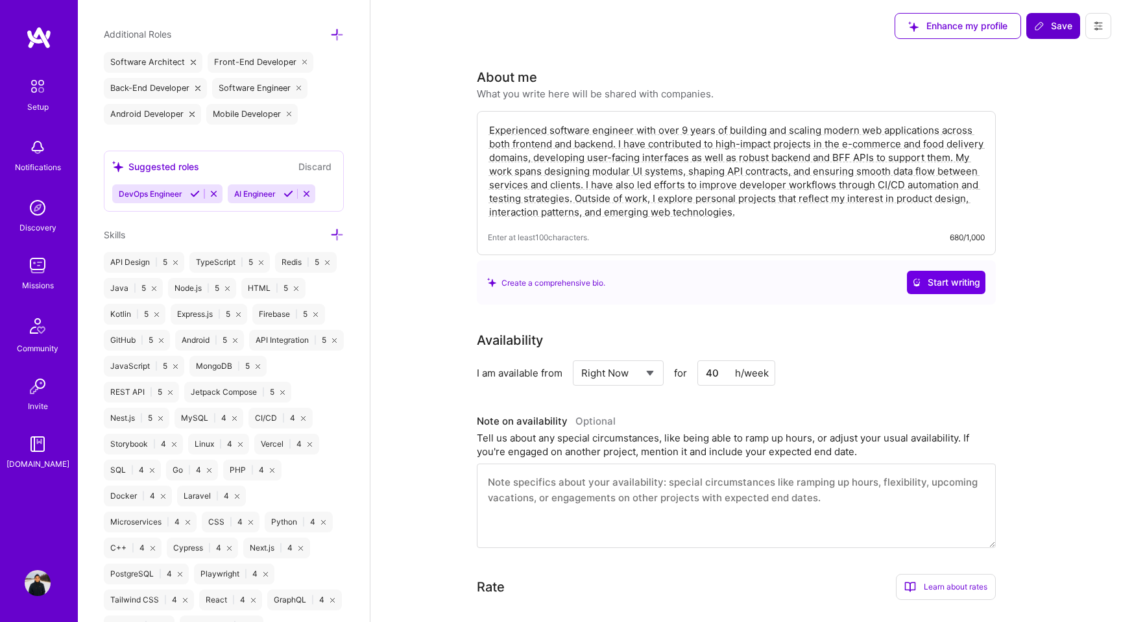
click at [1051, 29] on span "Save" at bounding box center [1053, 25] width 38 height 13
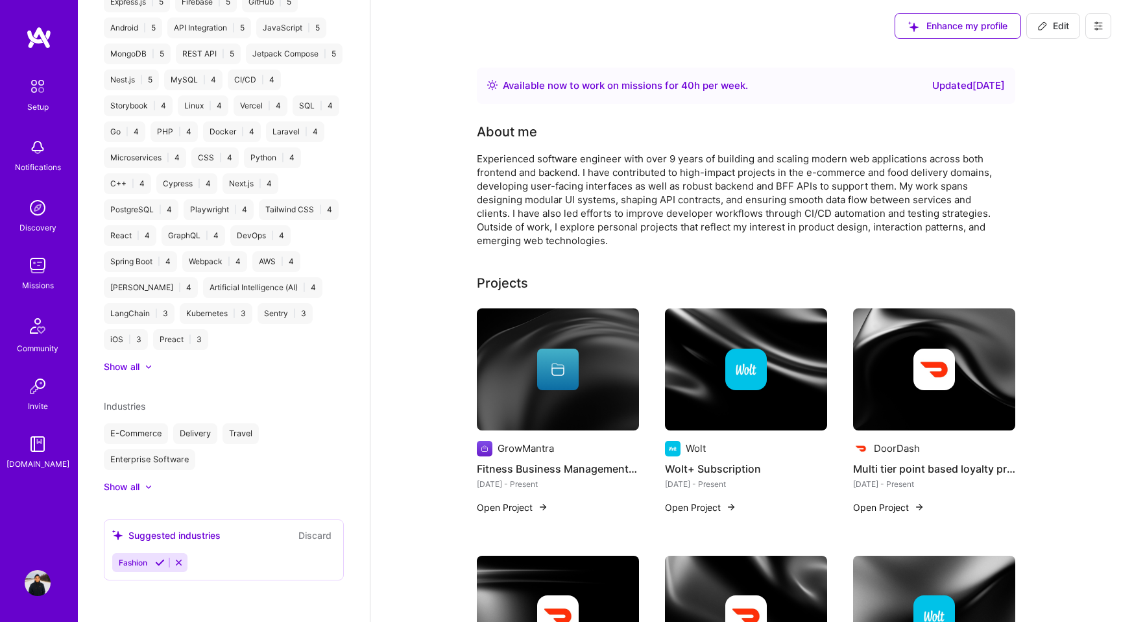
scroll to position [562, 0]
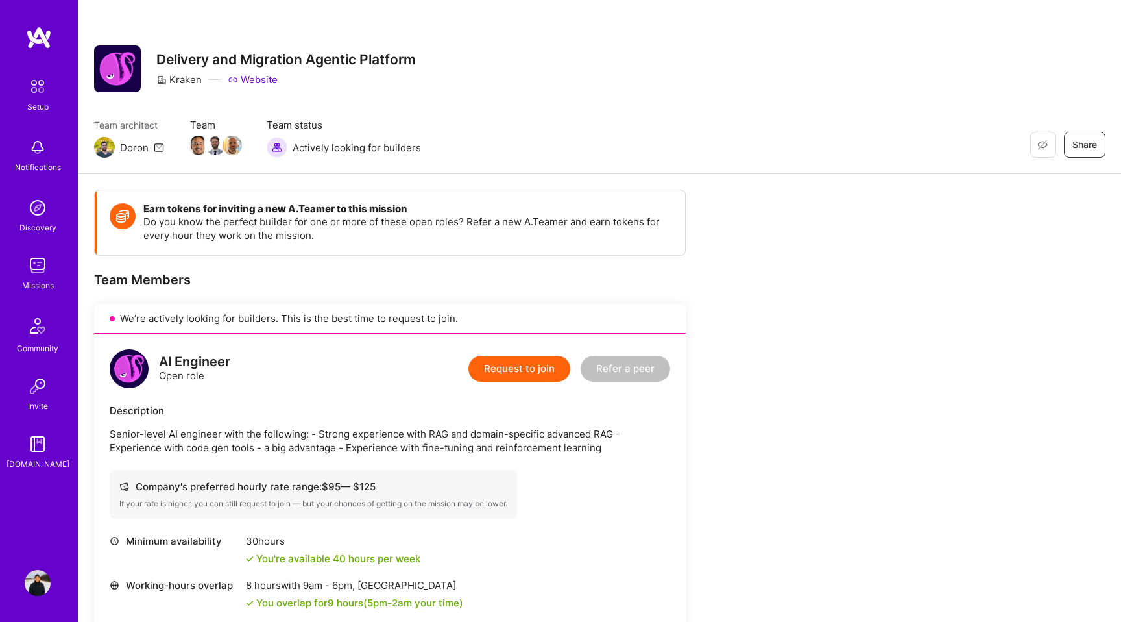
click at [514, 372] on button "Request to join" at bounding box center [520, 369] width 102 height 26
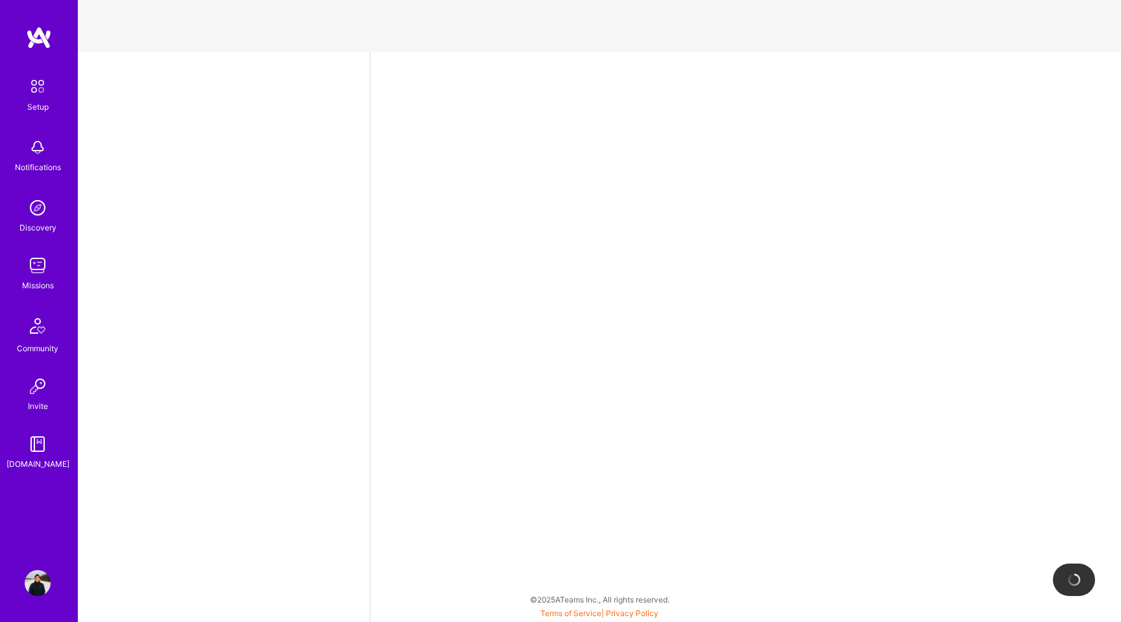
select select "JP"
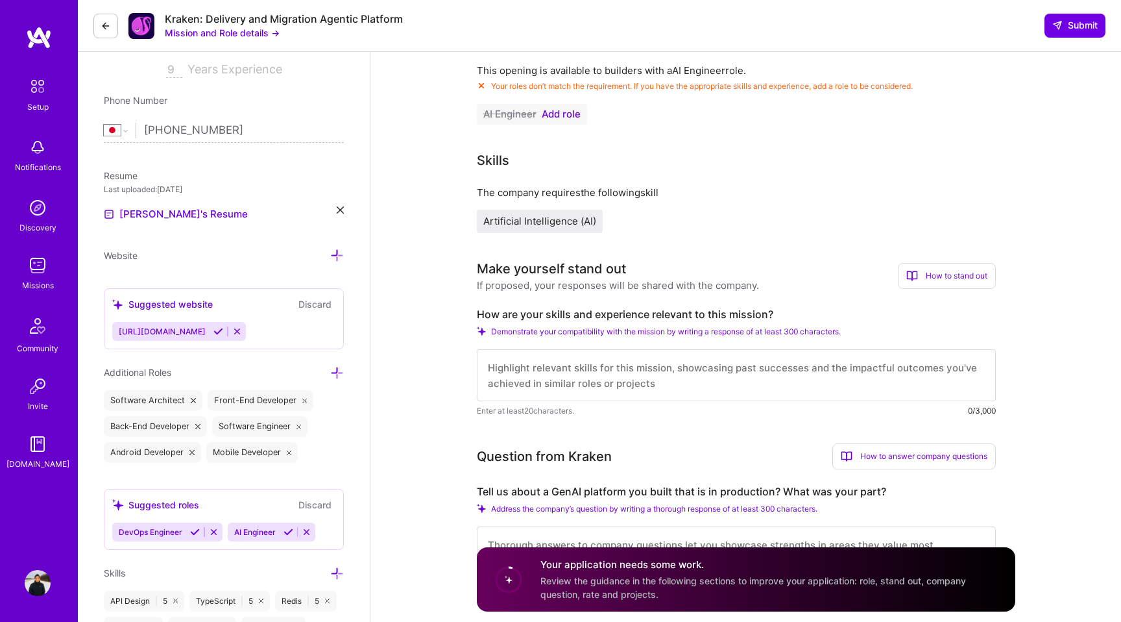
scroll to position [394, 0]
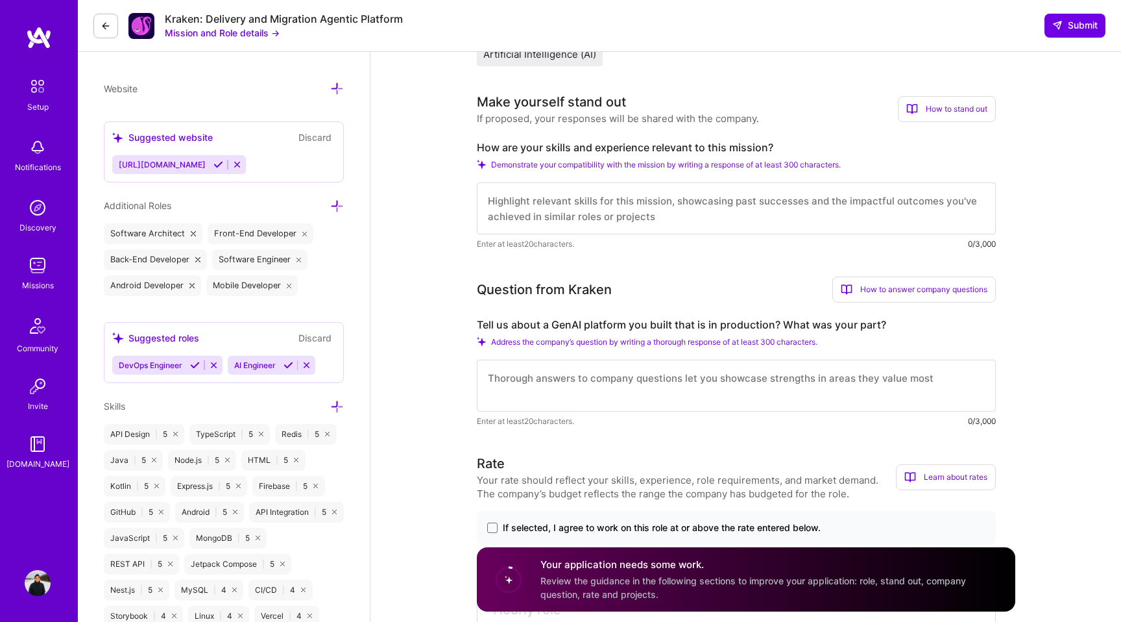
click at [289, 365] on icon at bounding box center [289, 365] width 10 height 10
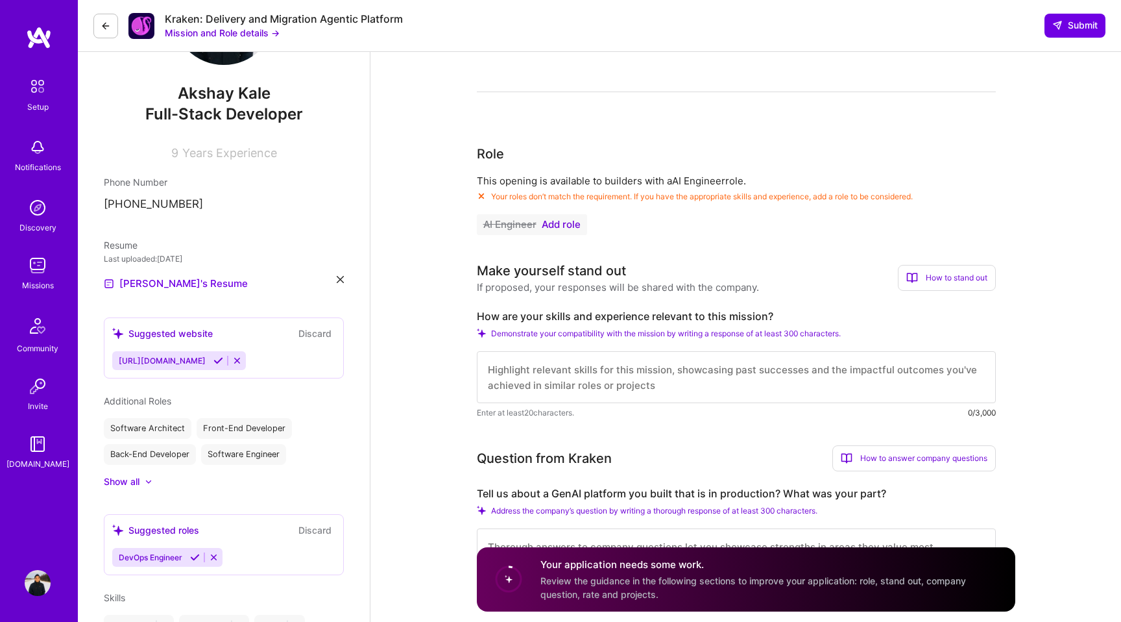
scroll to position [101, 0]
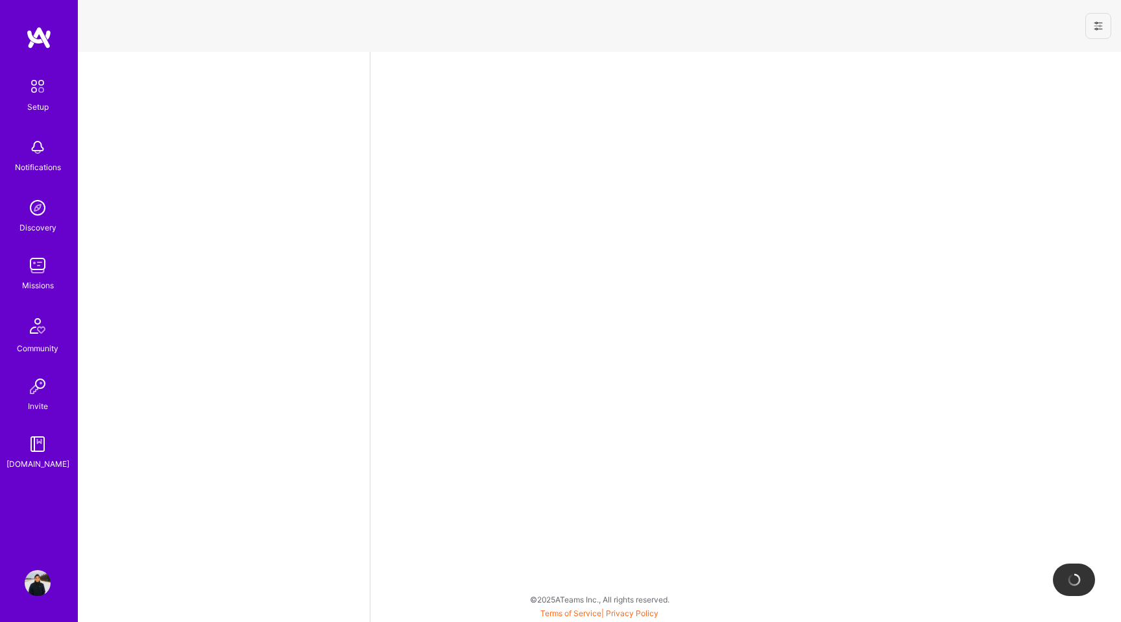
select select "JP"
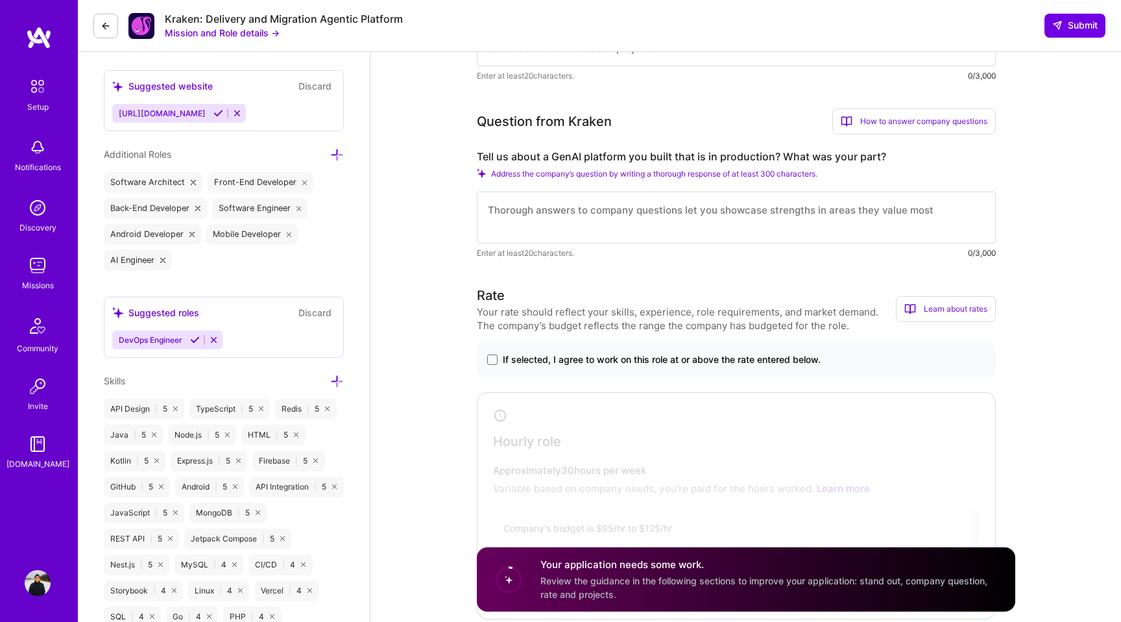
scroll to position [430, 0]
